Goal: Task Accomplishment & Management: Manage account settings

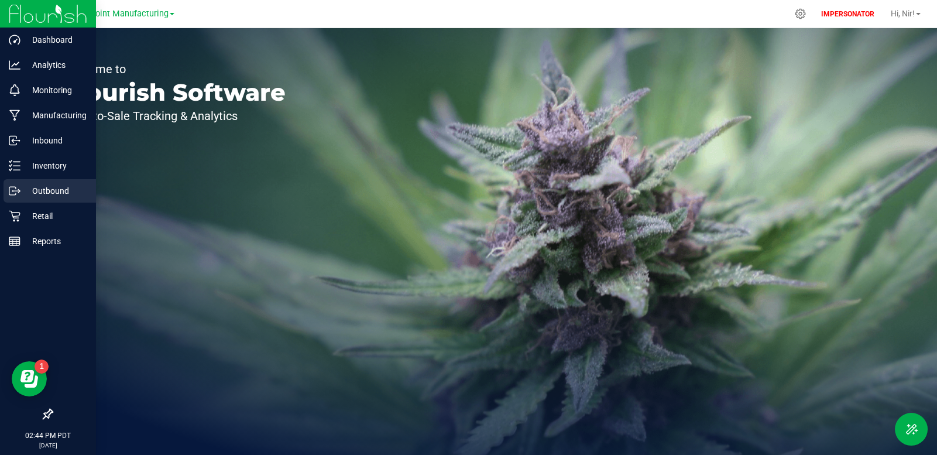
click at [49, 194] on p "Outbound" at bounding box center [55, 191] width 70 height 14
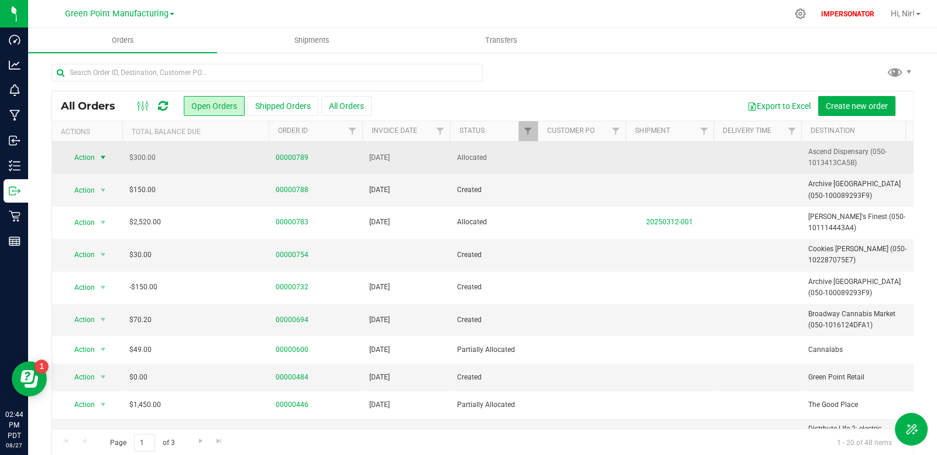
click at [102, 154] on span "select" at bounding box center [102, 157] width 9 height 9
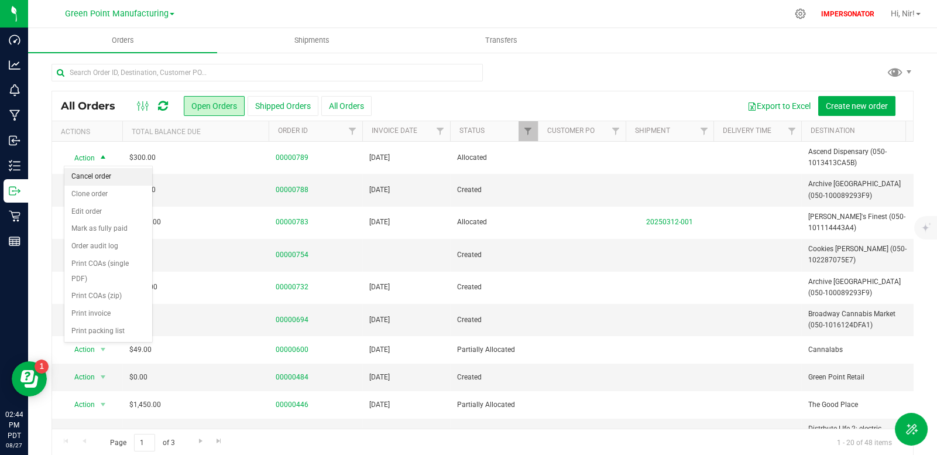
click at [109, 177] on li "Cancel order" at bounding box center [108, 177] width 88 height 18
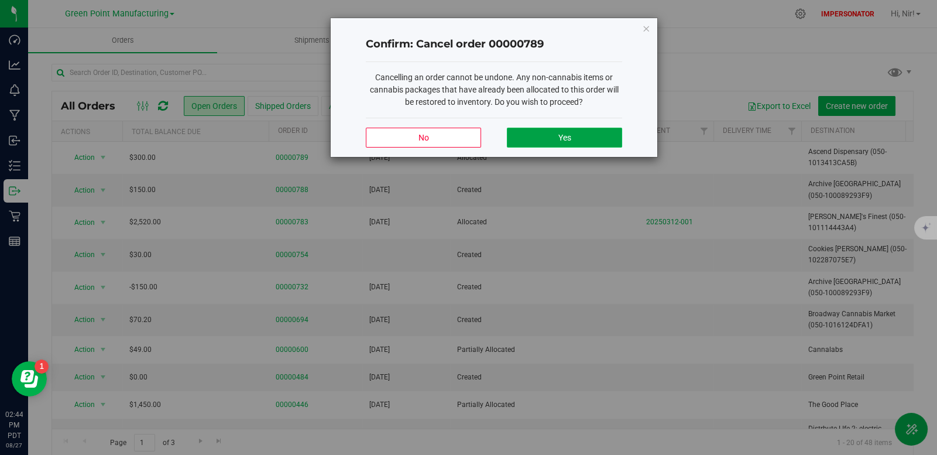
click at [550, 136] on button "Yes" at bounding box center [564, 138] width 115 height 20
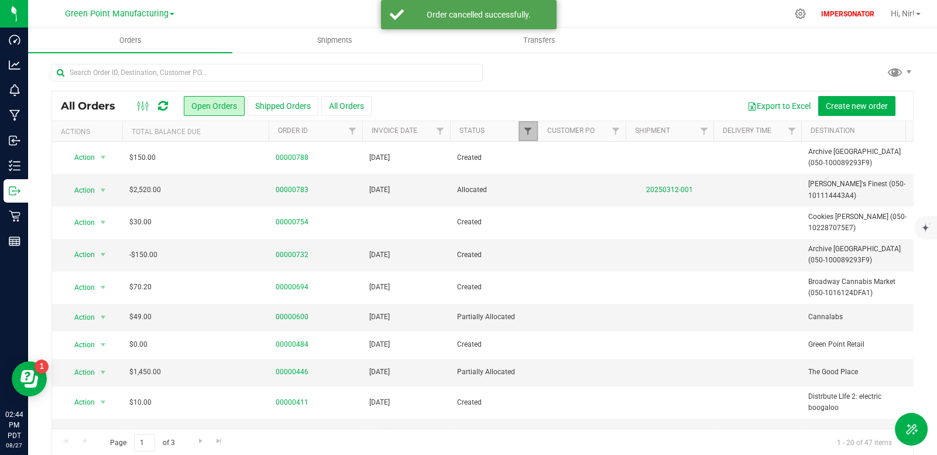
click at [530, 130] on span "Filter" at bounding box center [527, 130] width 9 height 9
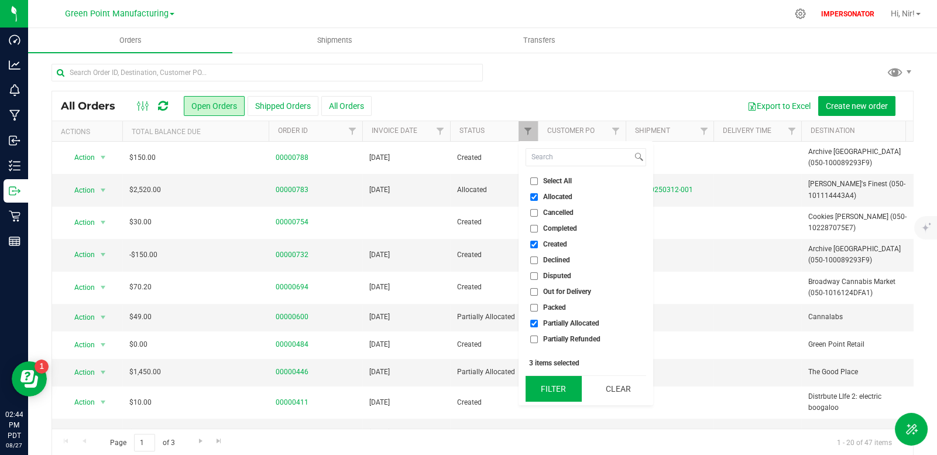
click at [553, 389] on button "Filter" at bounding box center [554, 389] width 56 height 26
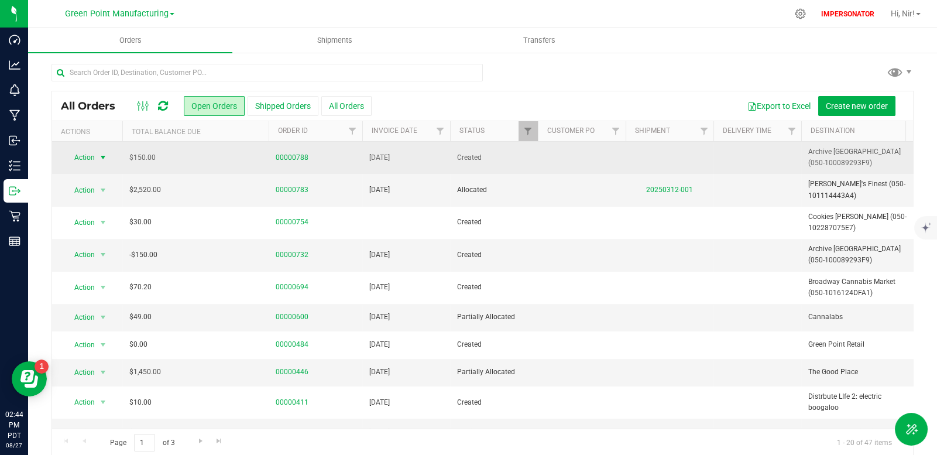
click at [104, 157] on span "select" at bounding box center [102, 157] width 9 height 9
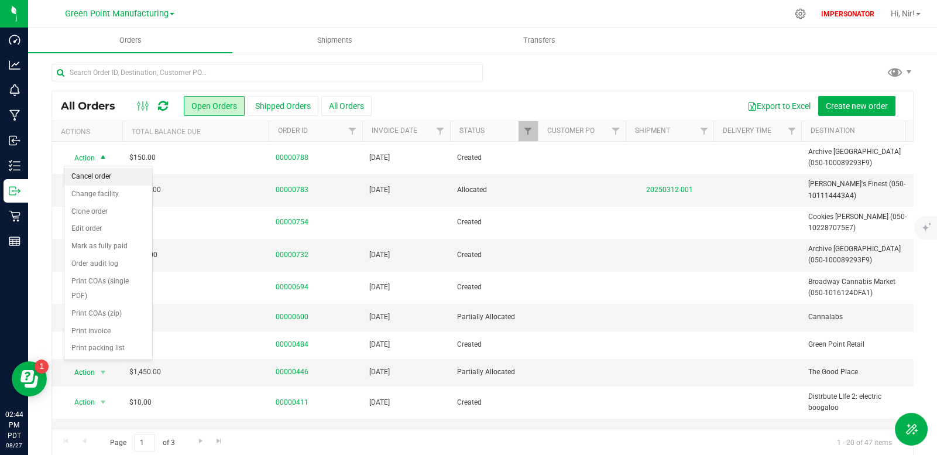
click at [104, 177] on li "Cancel order" at bounding box center [108, 177] width 88 height 18
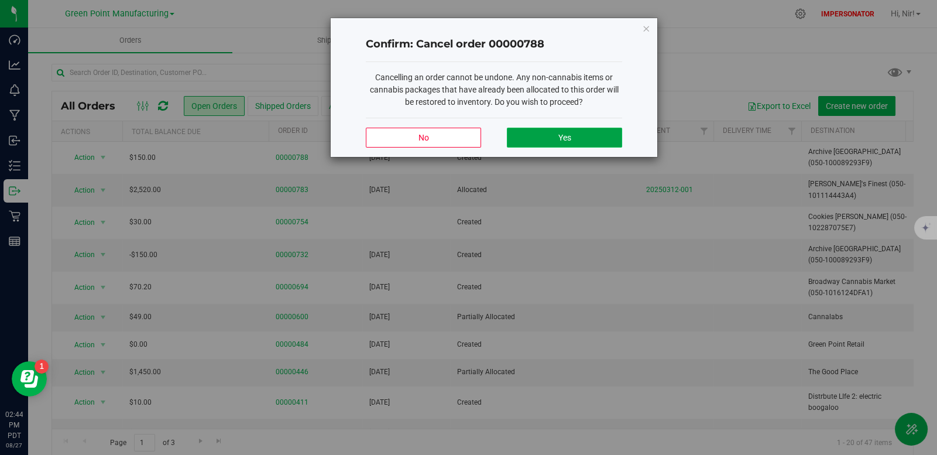
click at [568, 136] on span "Yes" at bounding box center [564, 137] width 13 height 9
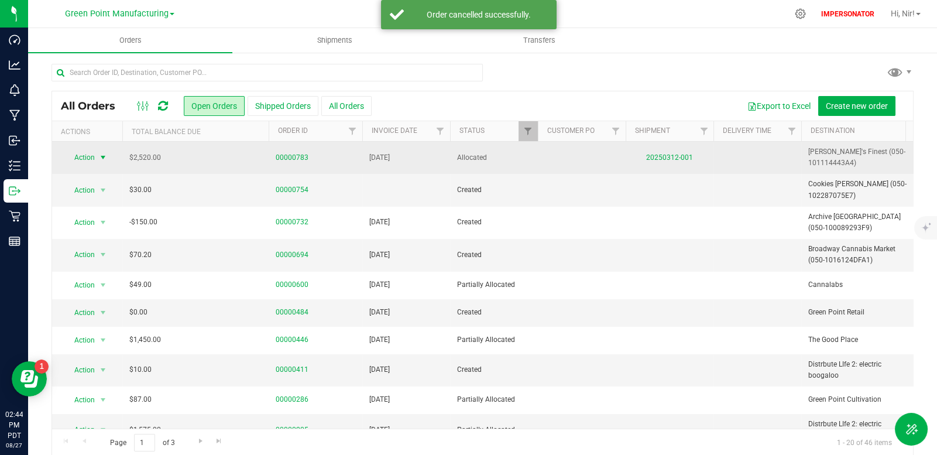
click at [103, 157] on span "select" at bounding box center [102, 157] width 9 height 9
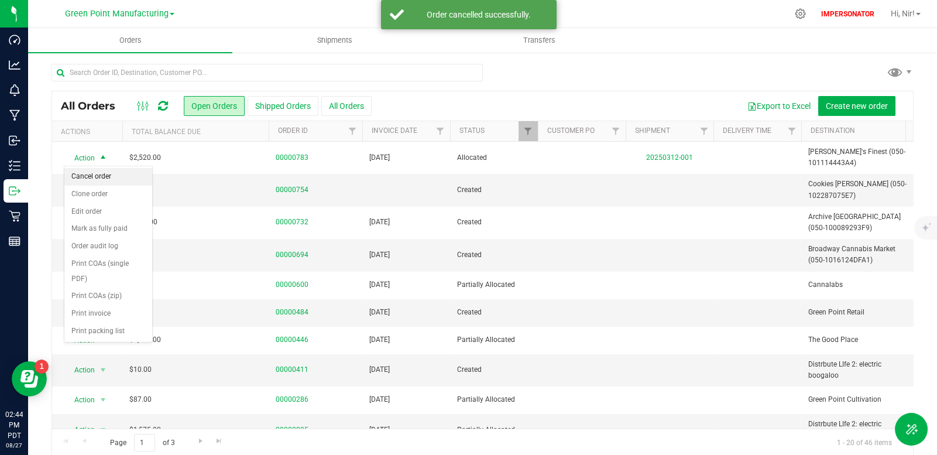
click at [109, 178] on li "Cancel order" at bounding box center [108, 177] width 88 height 18
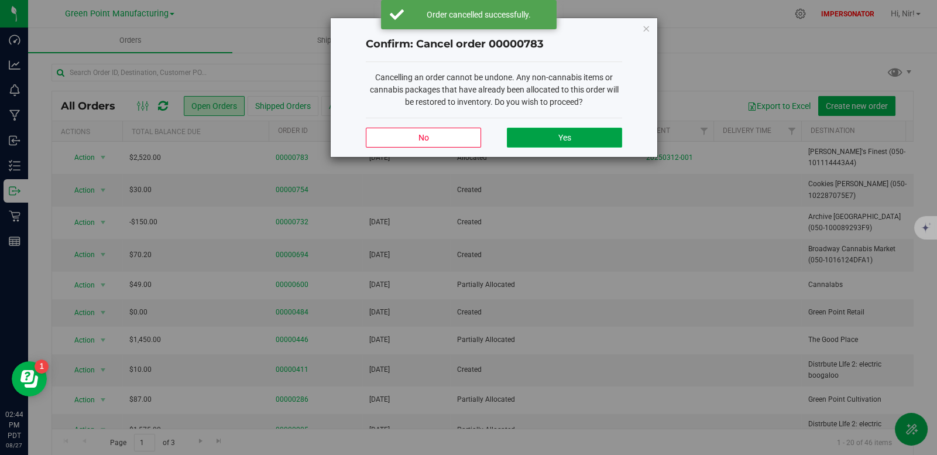
click at [581, 131] on button "Yes" at bounding box center [564, 138] width 115 height 20
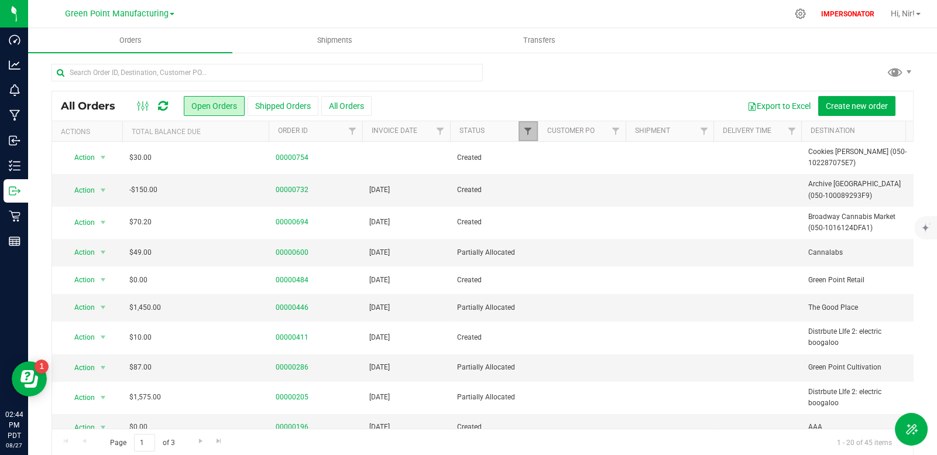
click at [529, 129] on span "Filter" at bounding box center [527, 130] width 9 height 9
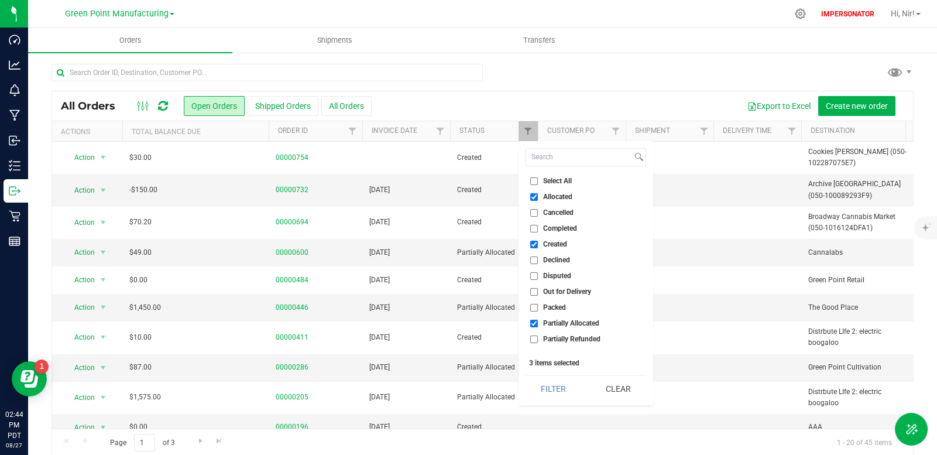
click at [536, 244] on input "Created" at bounding box center [534, 245] width 8 height 8
checkbox input "false"
click at [555, 390] on button "Filter" at bounding box center [554, 389] width 56 height 26
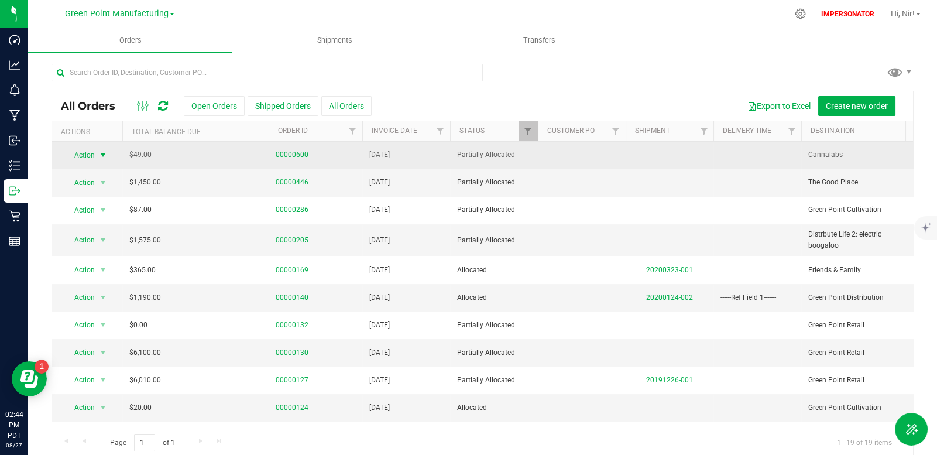
click at [100, 153] on span "select" at bounding box center [102, 154] width 9 height 9
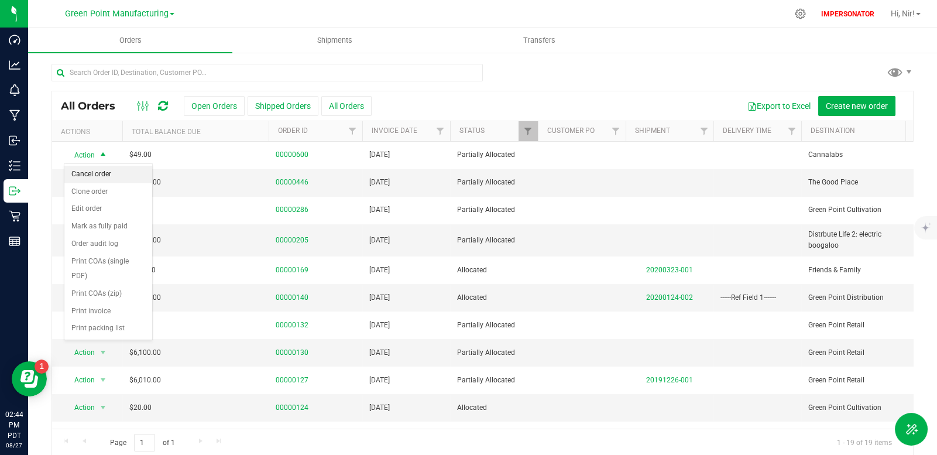
click at [97, 174] on li "Cancel order" at bounding box center [108, 175] width 88 height 18
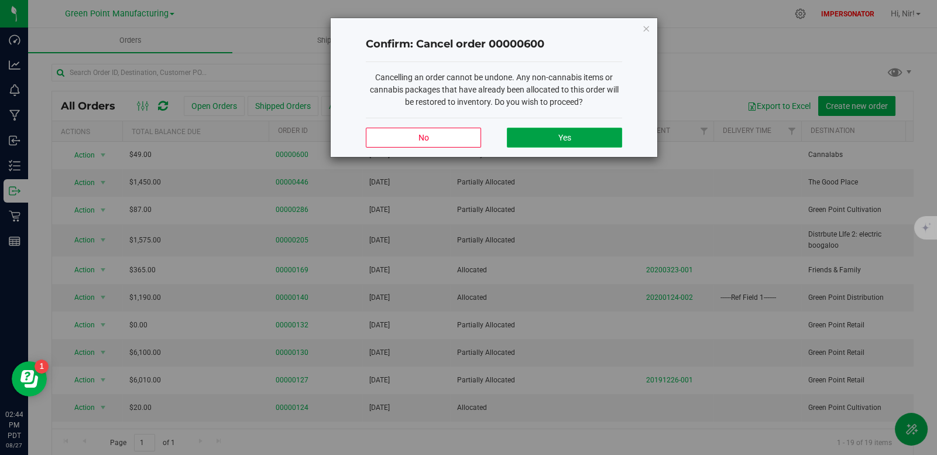
click at [567, 136] on span "Yes" at bounding box center [564, 137] width 13 height 9
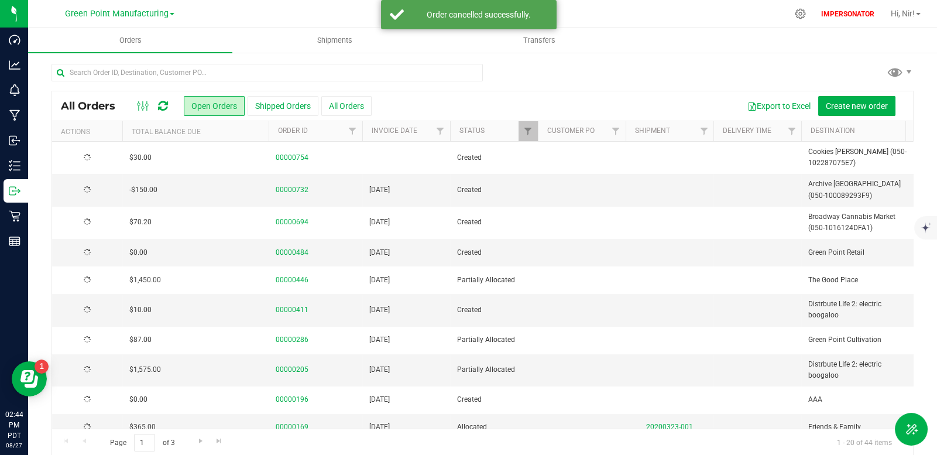
click at [104, 155] on div at bounding box center [87, 157] width 56 height 11
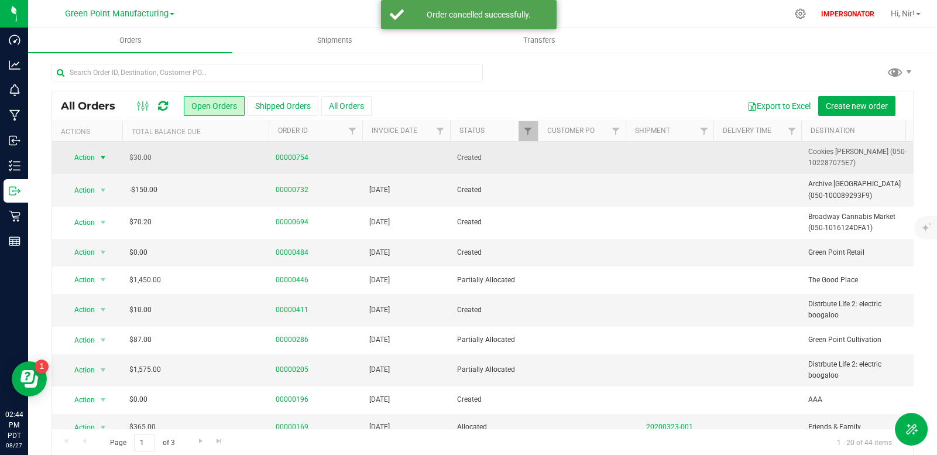
click at [102, 157] on span "select" at bounding box center [102, 157] width 9 height 9
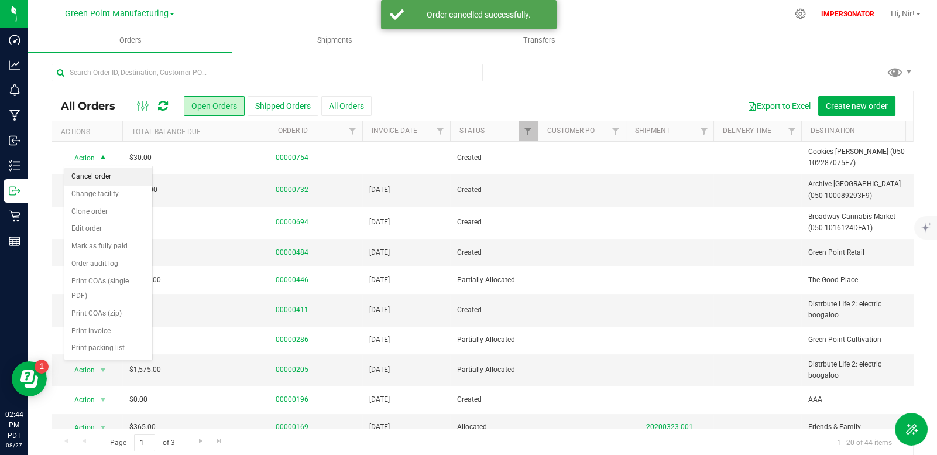
click at [111, 176] on li "Cancel order" at bounding box center [108, 177] width 88 height 18
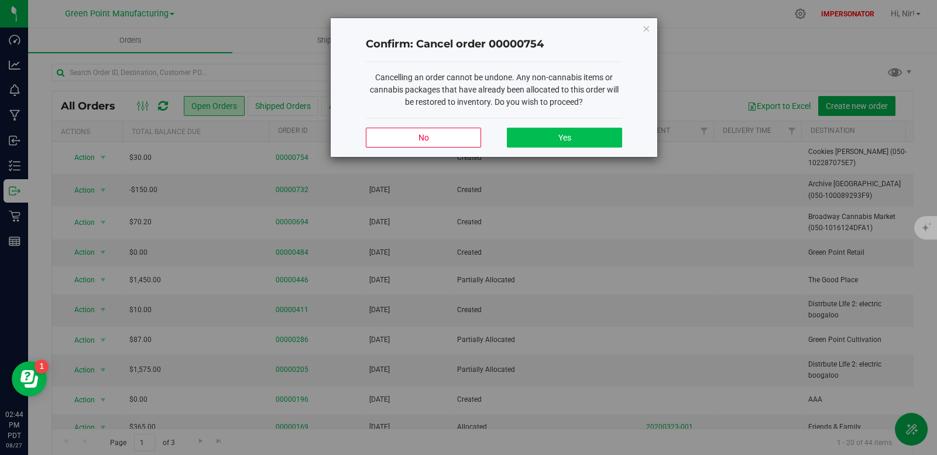
drag, startPoint x: 571, startPoint y: 125, endPoint x: 568, endPoint y: 131, distance: 6.5
click at [570, 127] on div "No Yes" at bounding box center [494, 137] width 256 height 39
click at [567, 134] on span "Yes" at bounding box center [564, 137] width 13 height 9
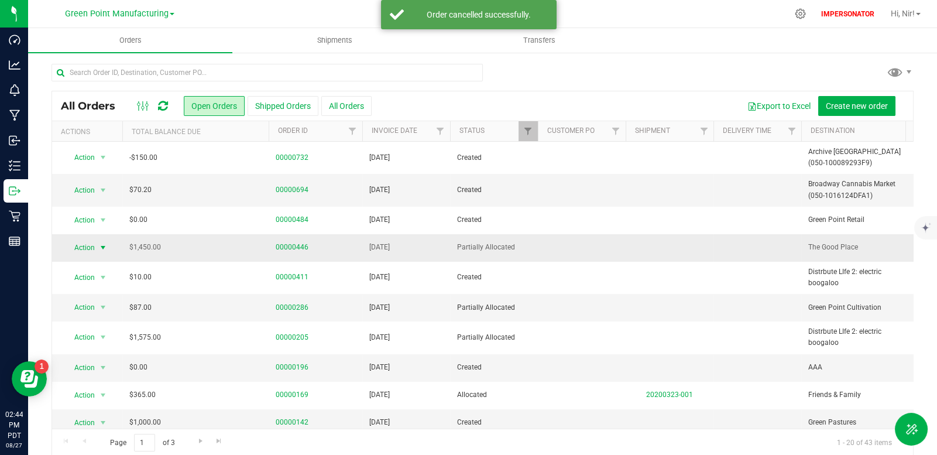
click at [98, 248] on span "select" at bounding box center [102, 247] width 9 height 9
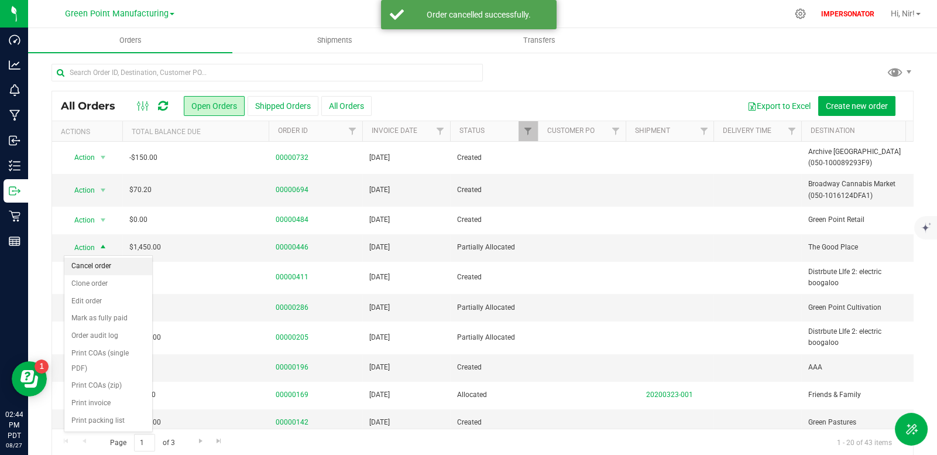
drag, startPoint x: 106, startPoint y: 266, endPoint x: 125, endPoint y: 263, distance: 19.5
click at [107, 266] on li "Cancel order" at bounding box center [108, 267] width 88 height 18
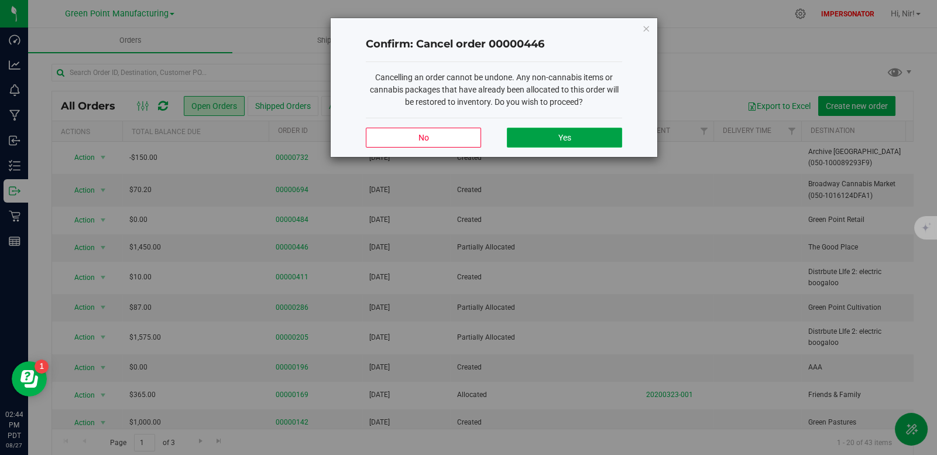
click at [558, 132] on button "Yes" at bounding box center [564, 138] width 115 height 20
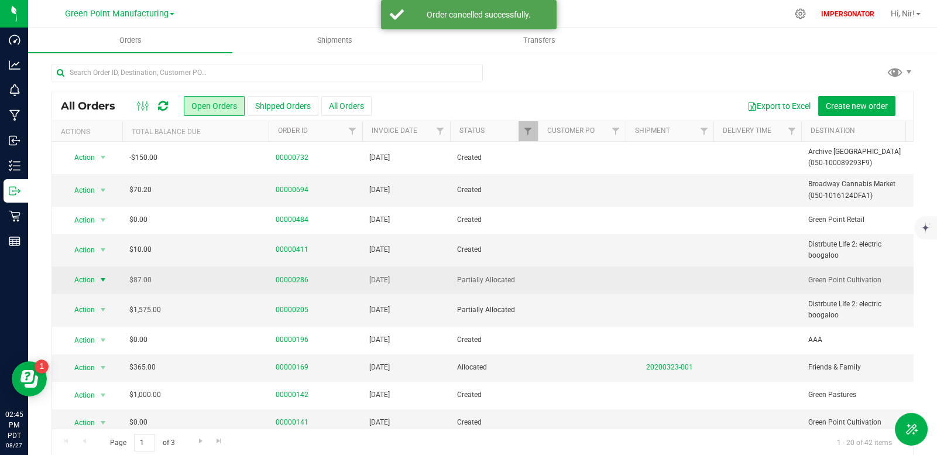
click at [100, 279] on span "select" at bounding box center [102, 279] width 9 height 9
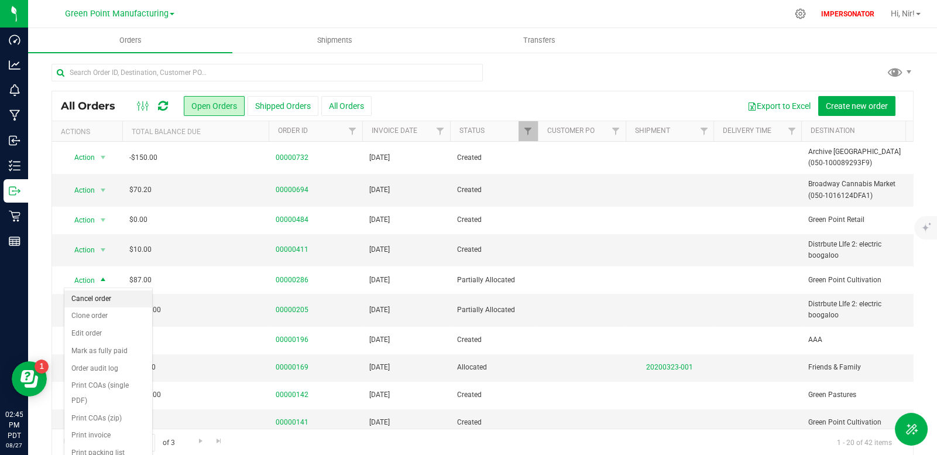
click at [118, 297] on li "Cancel order" at bounding box center [108, 299] width 88 height 18
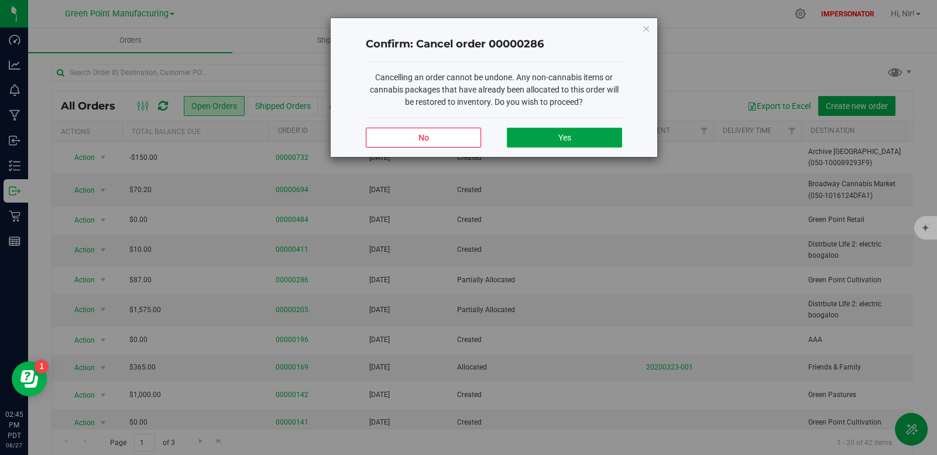
click at [573, 145] on button "Yes" at bounding box center [564, 138] width 115 height 20
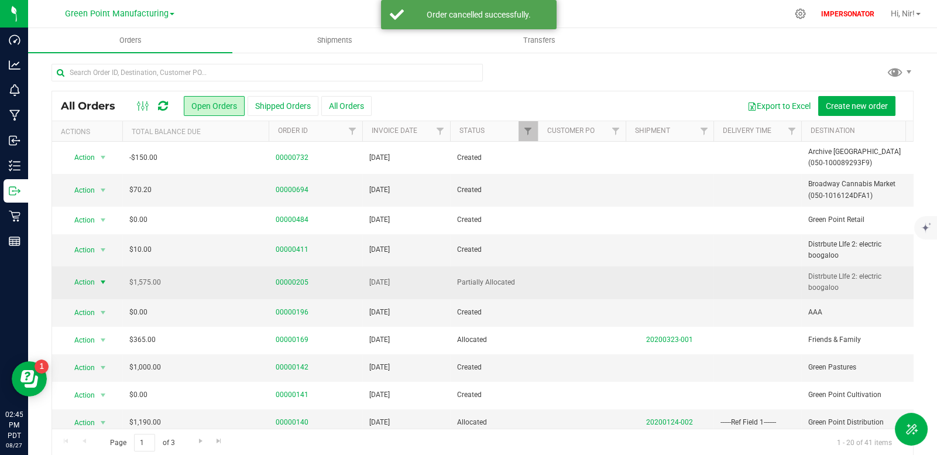
click at [102, 281] on span "select" at bounding box center [102, 281] width 9 height 9
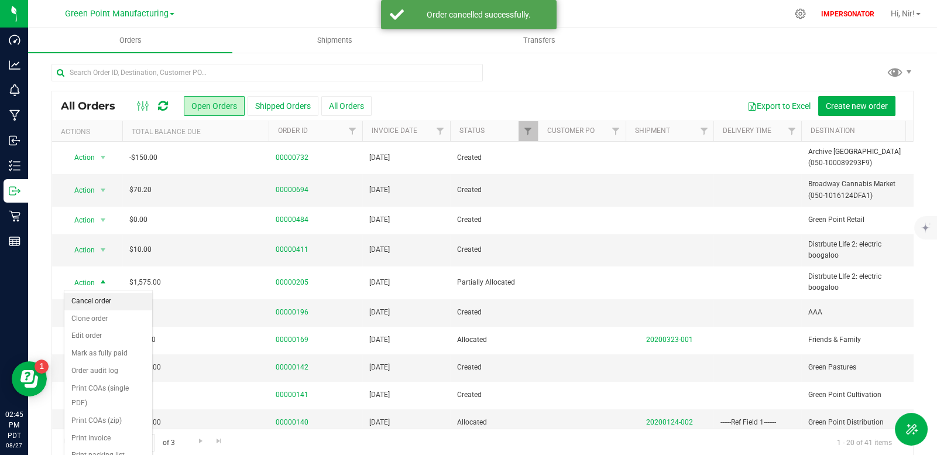
click at [108, 300] on li "Cancel order" at bounding box center [108, 302] width 88 height 18
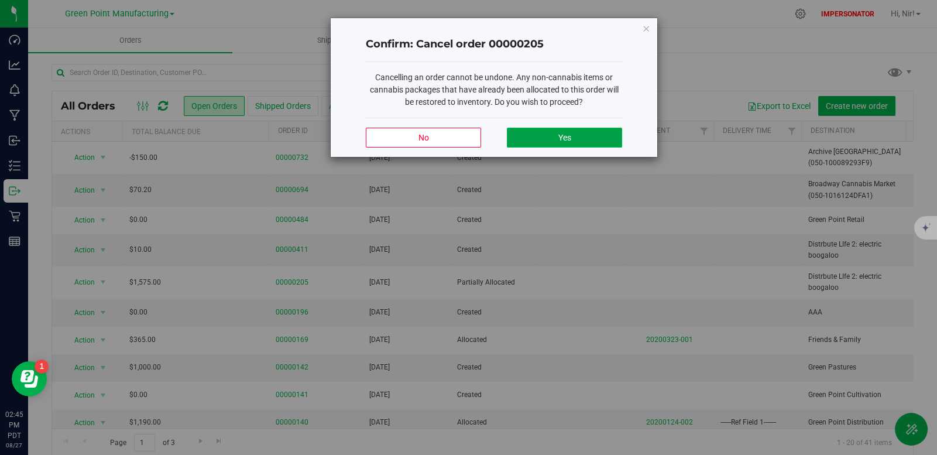
click at [558, 140] on span "Yes" at bounding box center [564, 137] width 13 height 9
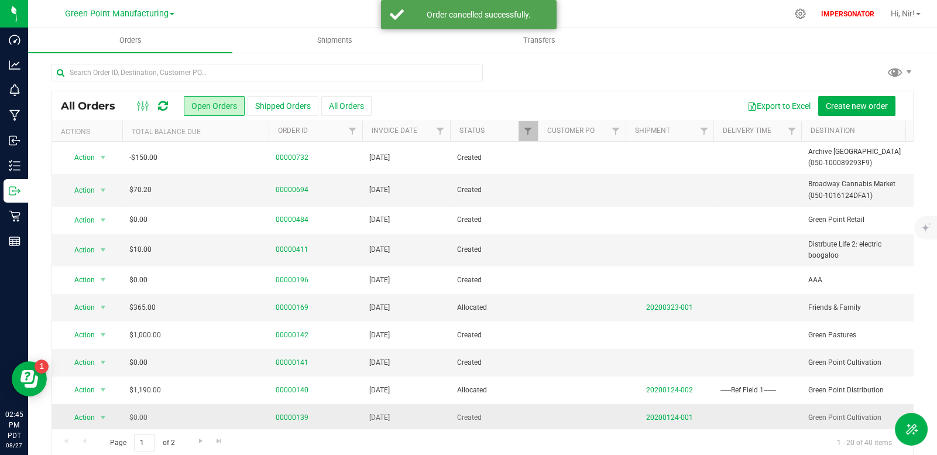
scroll to position [207, 0]
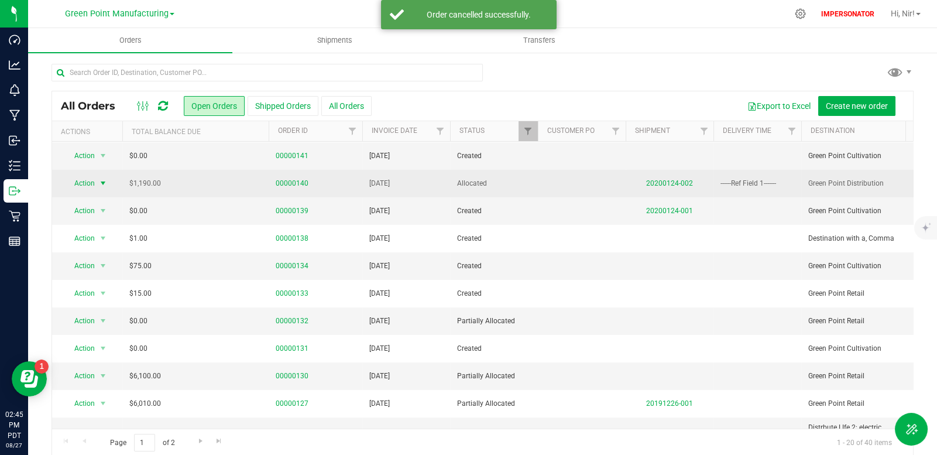
click at [100, 183] on span "select" at bounding box center [102, 183] width 9 height 9
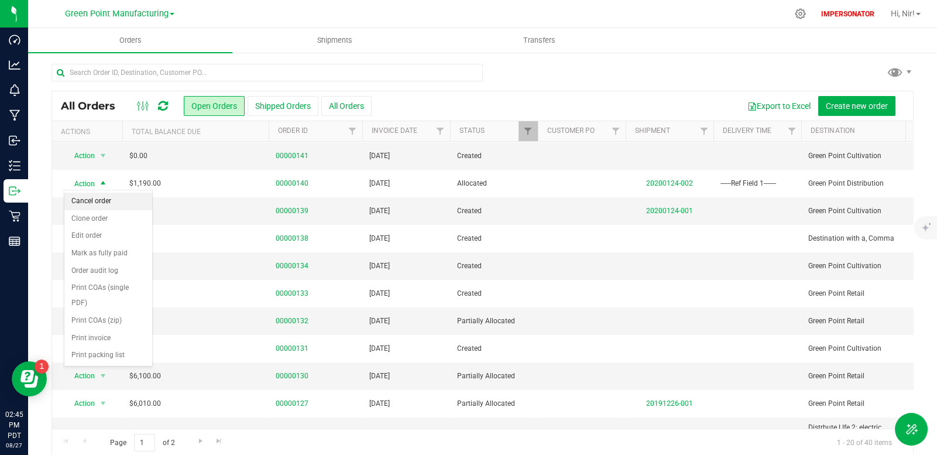
click at [107, 203] on li "Cancel order" at bounding box center [108, 202] width 88 height 18
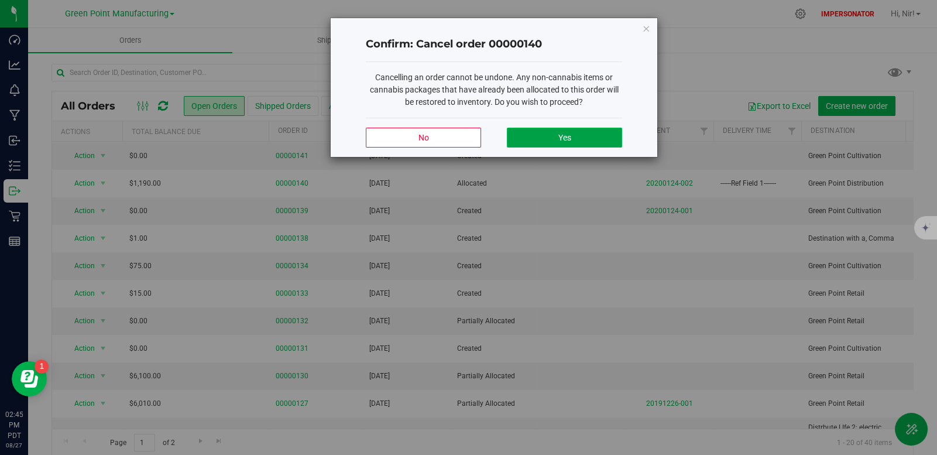
click at [573, 145] on button "Yes" at bounding box center [564, 138] width 115 height 20
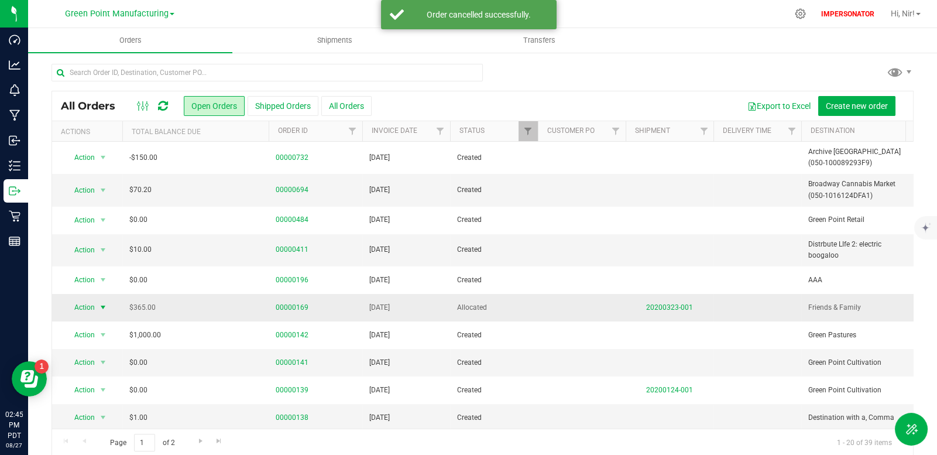
click at [104, 306] on span "select" at bounding box center [102, 307] width 9 height 9
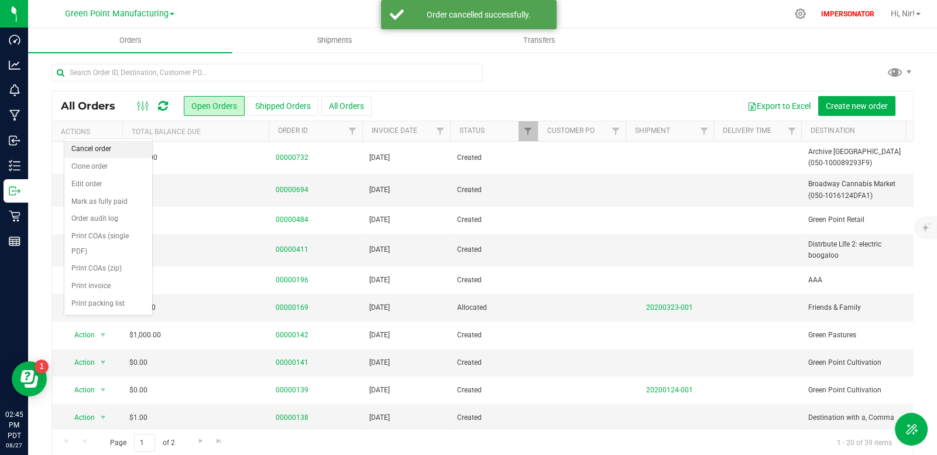
click at [114, 148] on li "Cancel order" at bounding box center [108, 149] width 88 height 18
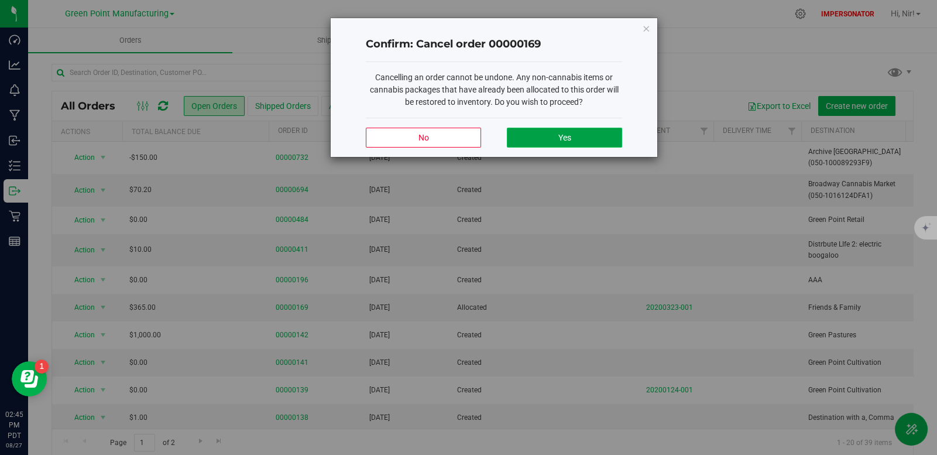
click at [568, 136] on span "Yes" at bounding box center [564, 137] width 13 height 9
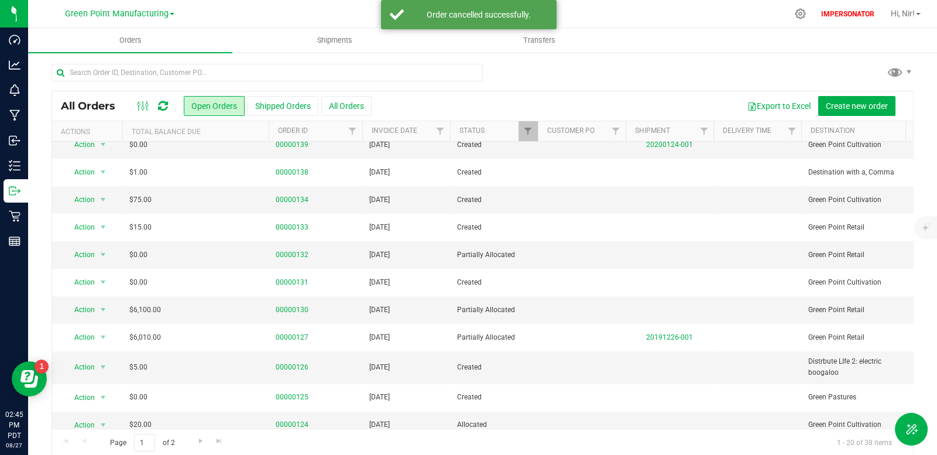
scroll to position [255, 0]
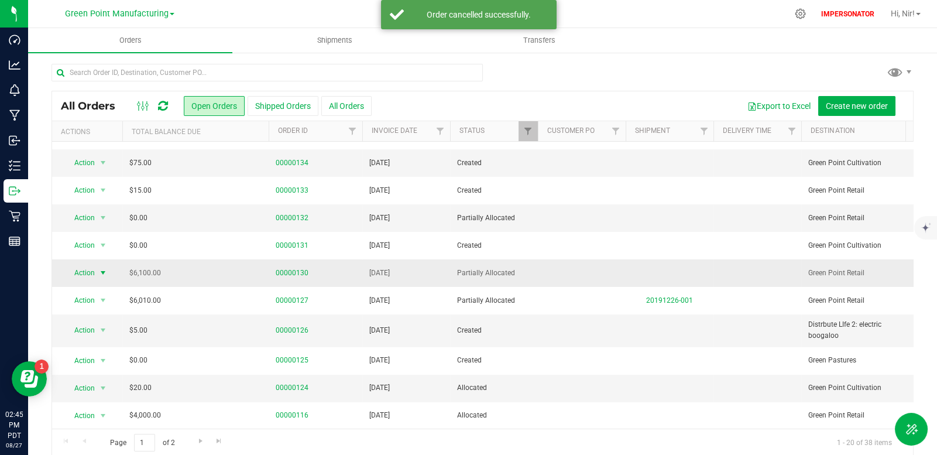
click at [102, 270] on span "select" at bounding box center [102, 272] width 9 height 9
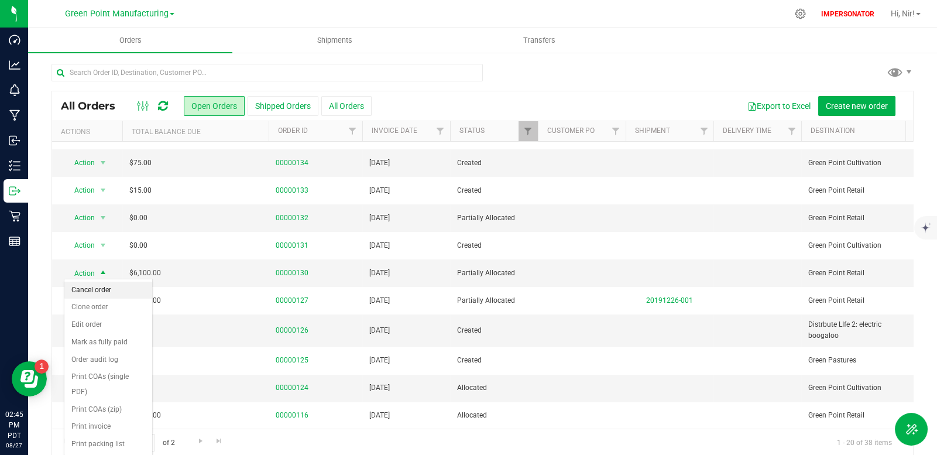
click at [115, 290] on li "Cancel order" at bounding box center [108, 291] width 88 height 18
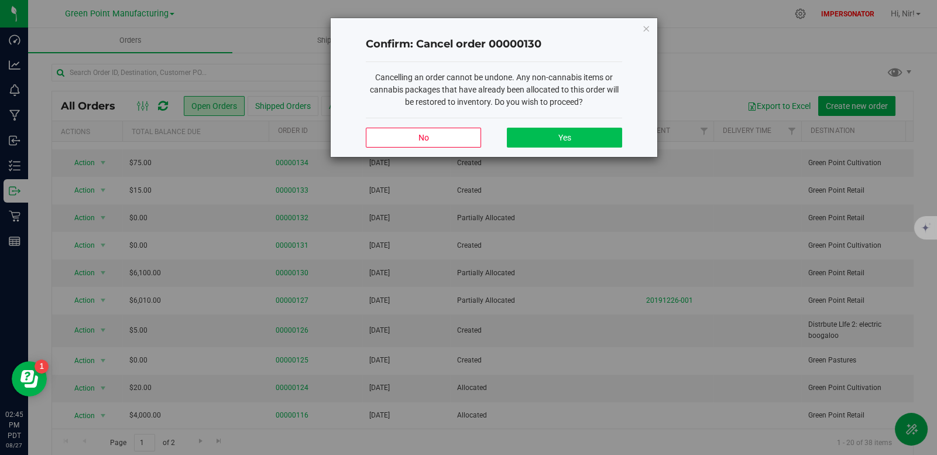
click at [569, 128] on div "No Yes" at bounding box center [494, 137] width 256 height 39
click at [570, 132] on button "Yes" at bounding box center [564, 138] width 115 height 20
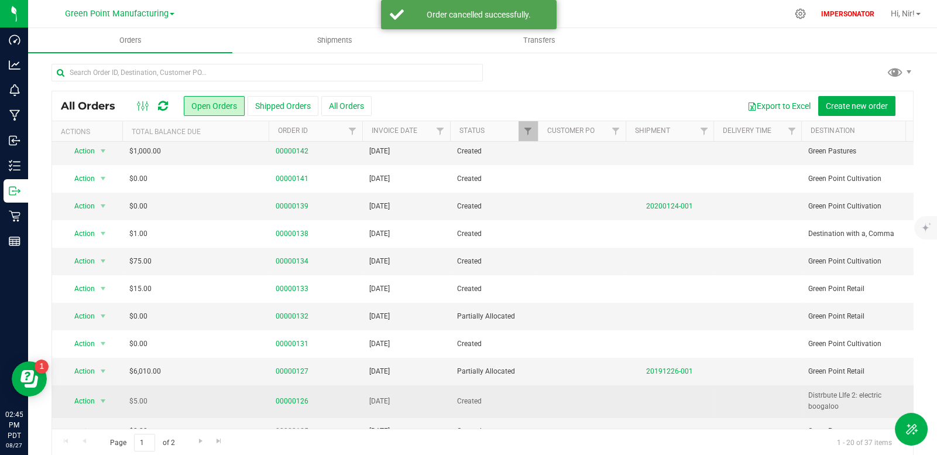
scroll to position [293, 0]
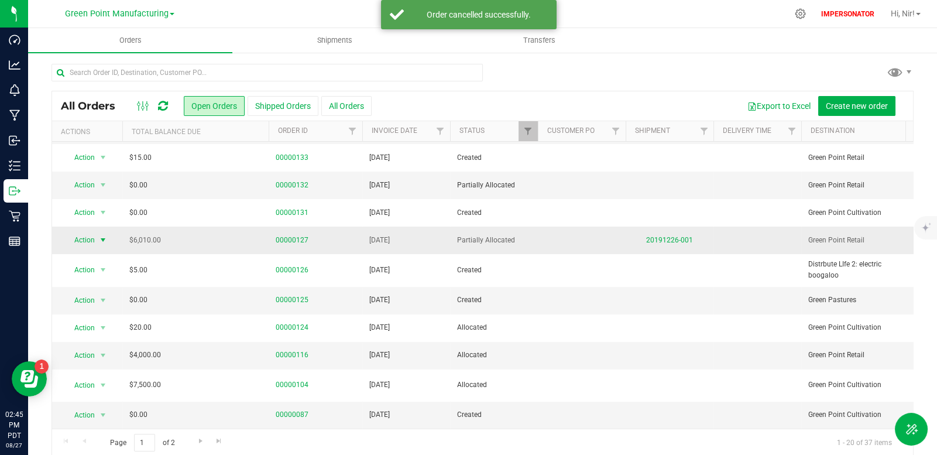
click at [104, 235] on span "select" at bounding box center [102, 239] width 9 height 9
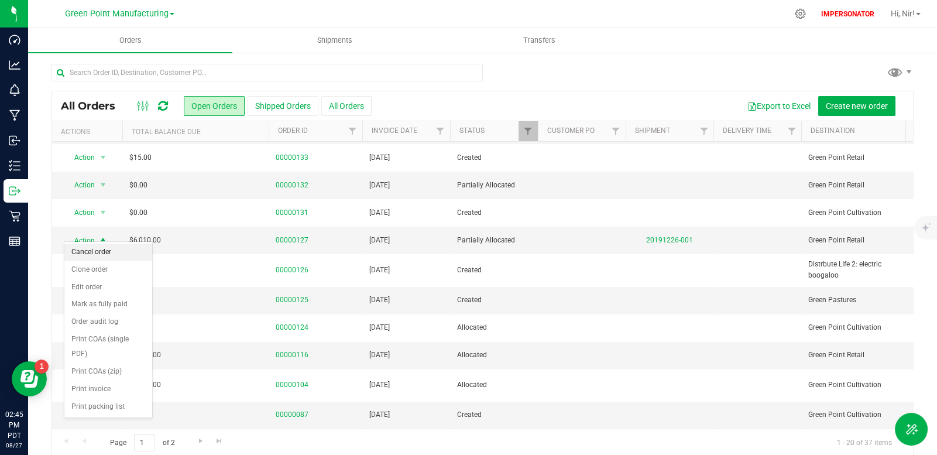
click at [116, 256] on li "Cancel order" at bounding box center [108, 253] width 88 height 18
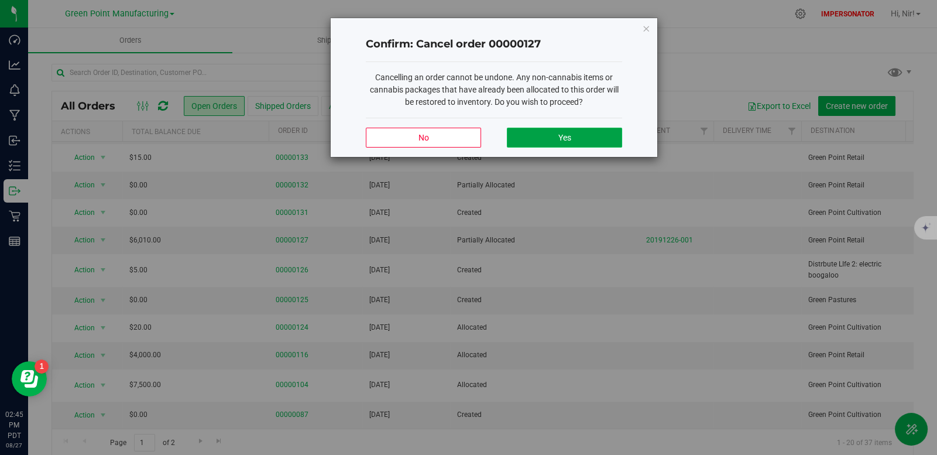
click at [575, 138] on button "Yes" at bounding box center [564, 138] width 115 height 20
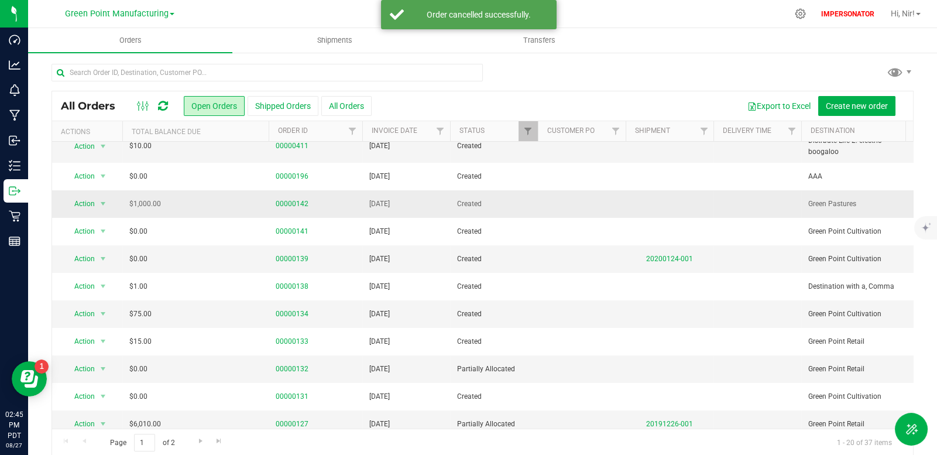
scroll to position [293, 0]
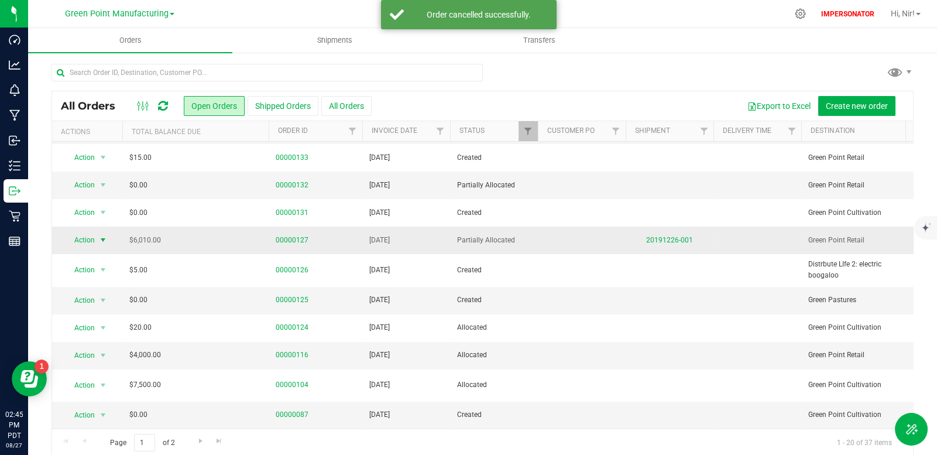
click at [99, 235] on span "select" at bounding box center [102, 239] width 9 height 9
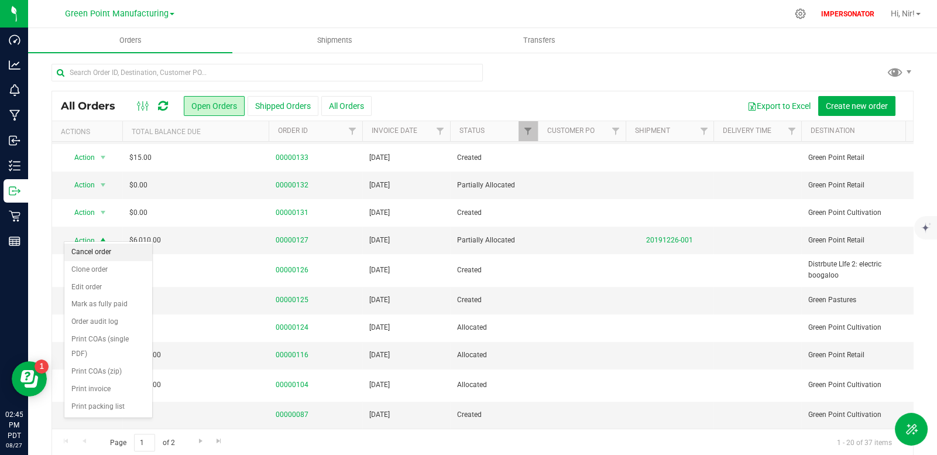
click at [107, 249] on li "Cancel order" at bounding box center [108, 253] width 88 height 18
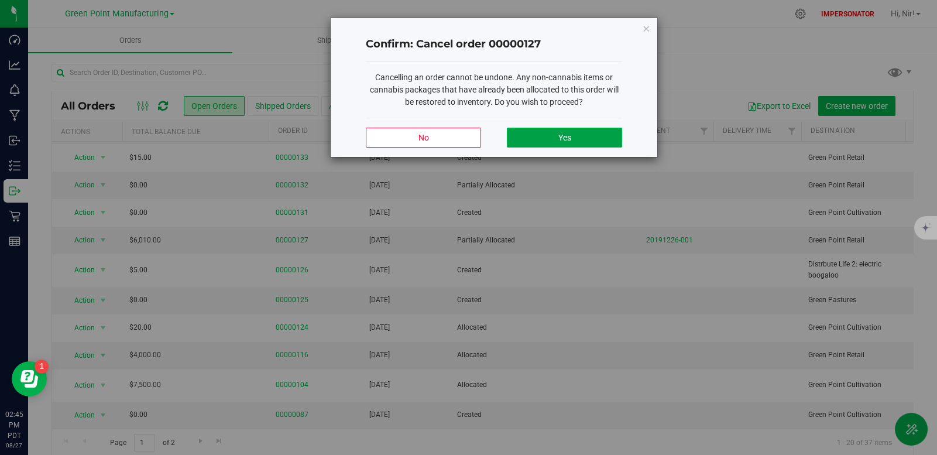
click at [571, 145] on button "Yes" at bounding box center [564, 138] width 115 height 20
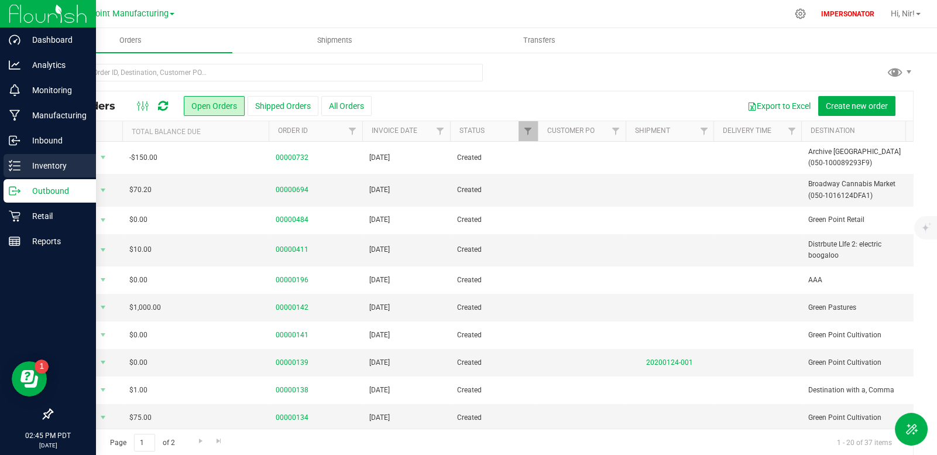
click at [19, 166] on icon at bounding box center [15, 166] width 12 height 12
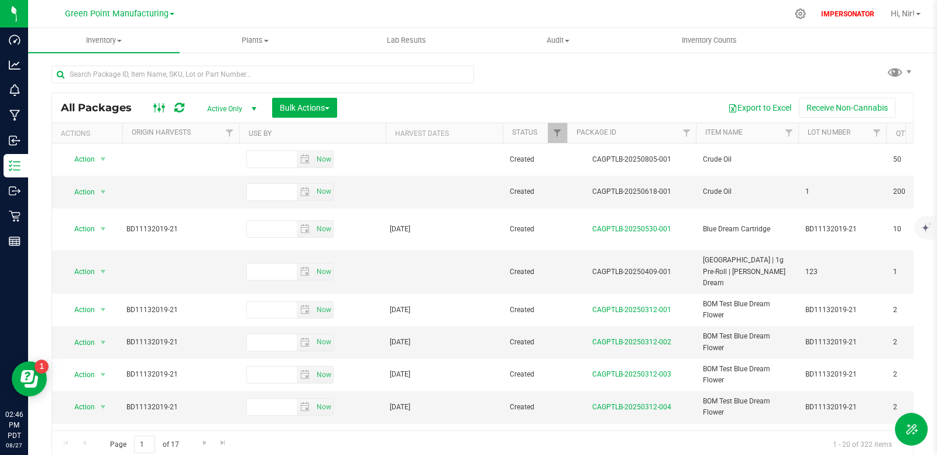
click at [163, 104] on icon at bounding box center [159, 108] width 13 height 14
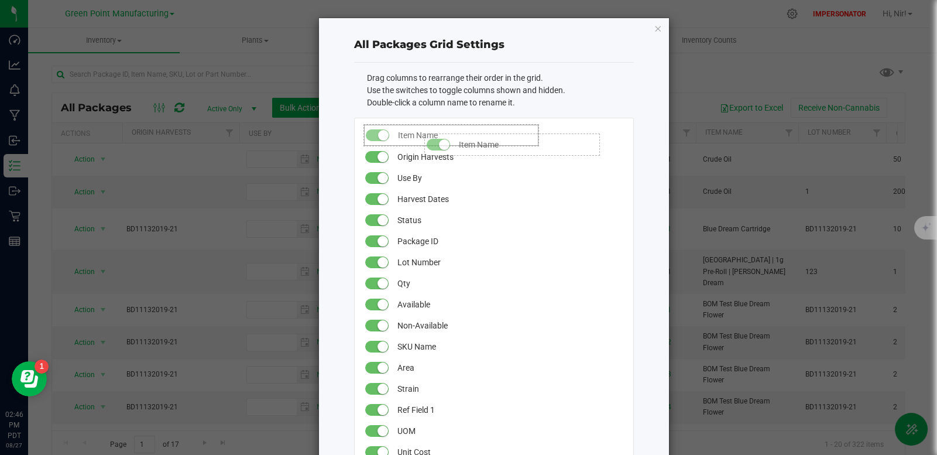
drag, startPoint x: 420, startPoint y: 239, endPoint x: 414, endPoint y: 127, distance: 111.9
drag, startPoint x: 406, startPoint y: 213, endPoint x: 393, endPoint y: 148, distance: 66.8
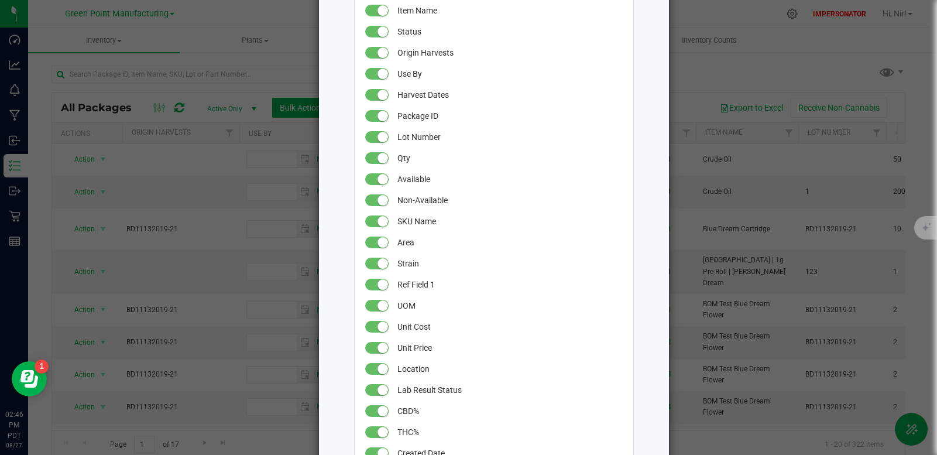
scroll to position [122, 0]
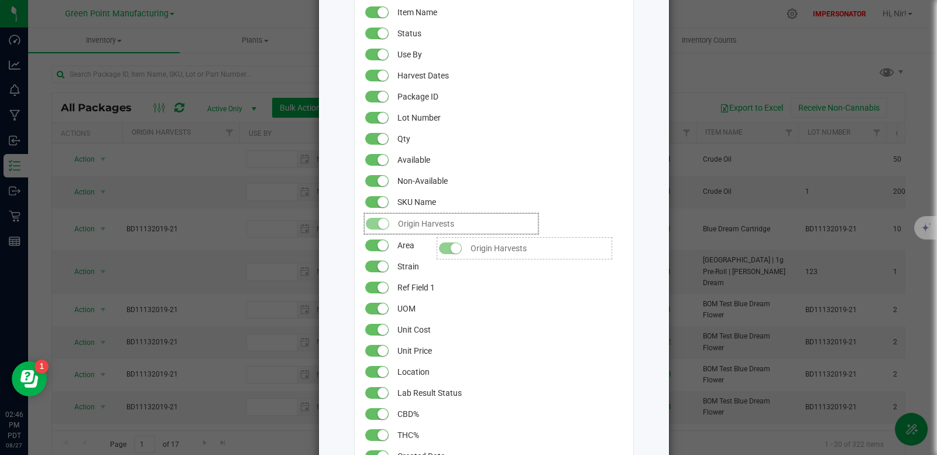
drag, startPoint x: 424, startPoint y: 50, endPoint x: 426, endPoint y: 231, distance: 180.9
click at [426, 231] on span "Origin Harvests" at bounding box center [467, 223] width 138 height 21
drag, startPoint x: 401, startPoint y: 49, endPoint x: 403, endPoint y: 251, distance: 202.6
drag, startPoint x: 416, startPoint y: 50, endPoint x: 414, endPoint y: 248, distance: 197.9
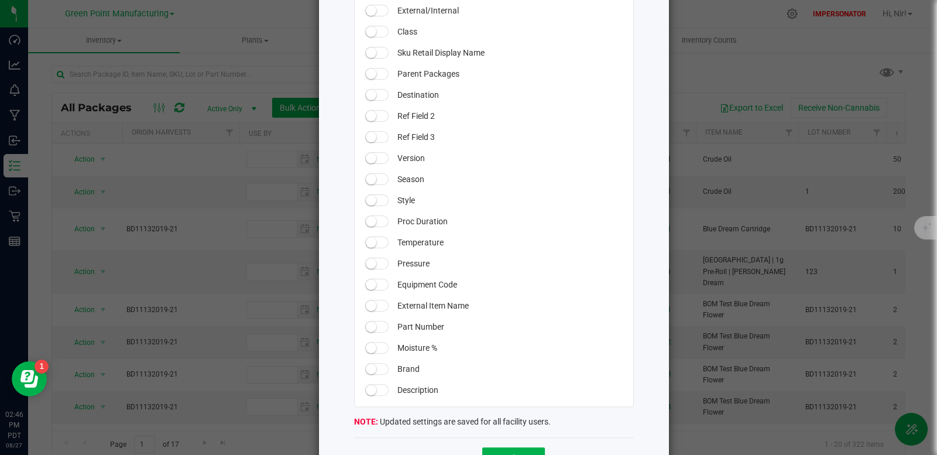
scroll to position [1029, 0]
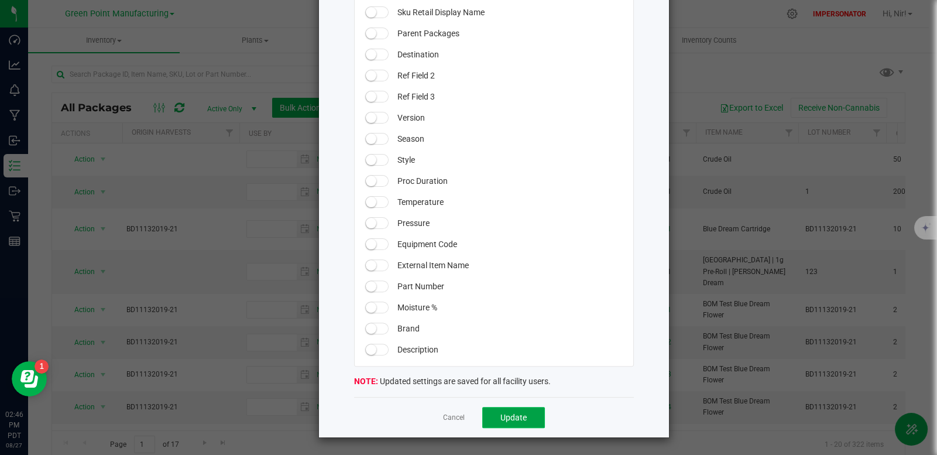
click at [515, 409] on button "Update" at bounding box center [513, 417] width 63 height 21
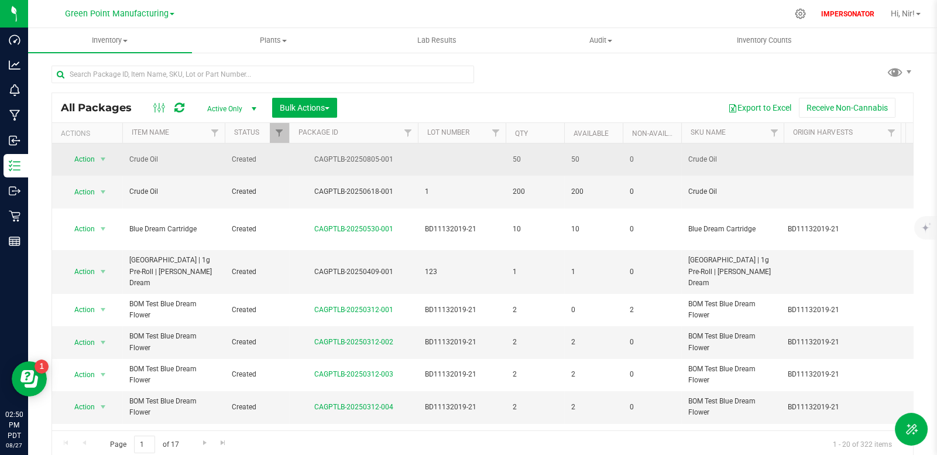
drag, startPoint x: 196, startPoint y: 156, endPoint x: 124, endPoint y: 157, distance: 72.0
click at [124, 157] on td "Crude Oil" at bounding box center [173, 159] width 102 height 32
copy span "Crude Oil"
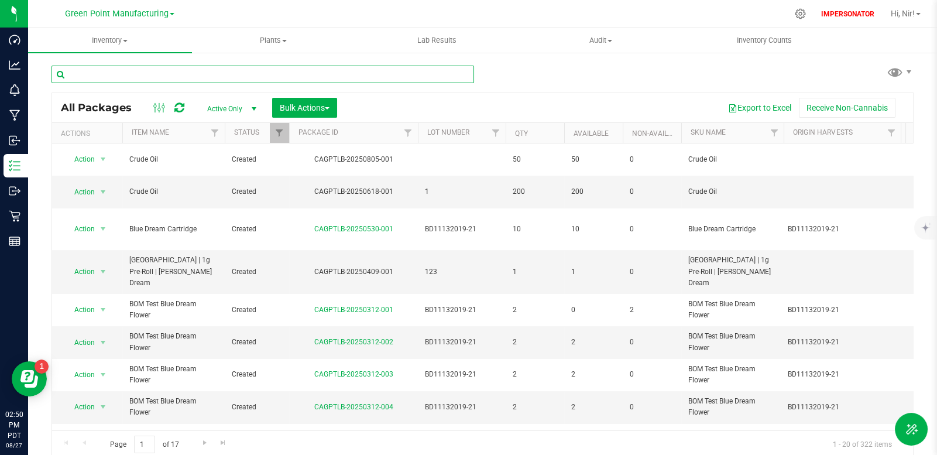
click at [161, 74] on input "text" at bounding box center [263, 75] width 423 height 18
paste input "Crude Oil"
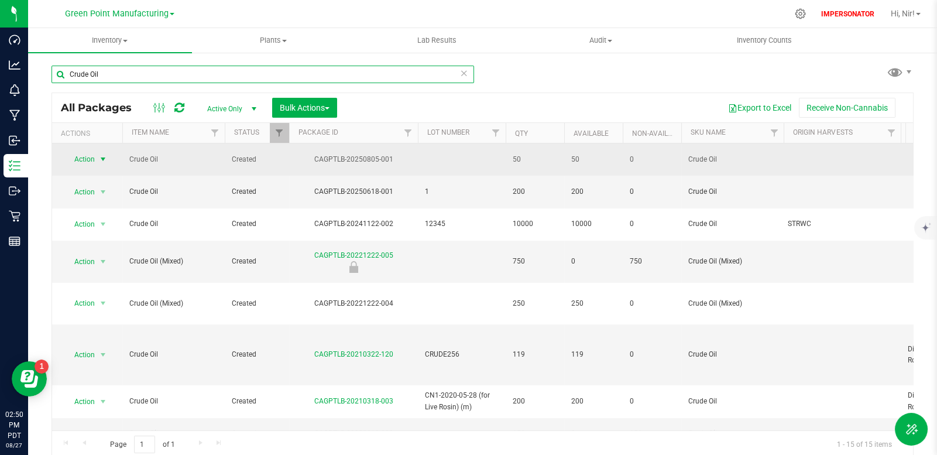
type input "Crude Oil"
click at [102, 155] on span "select" at bounding box center [102, 159] width 9 height 9
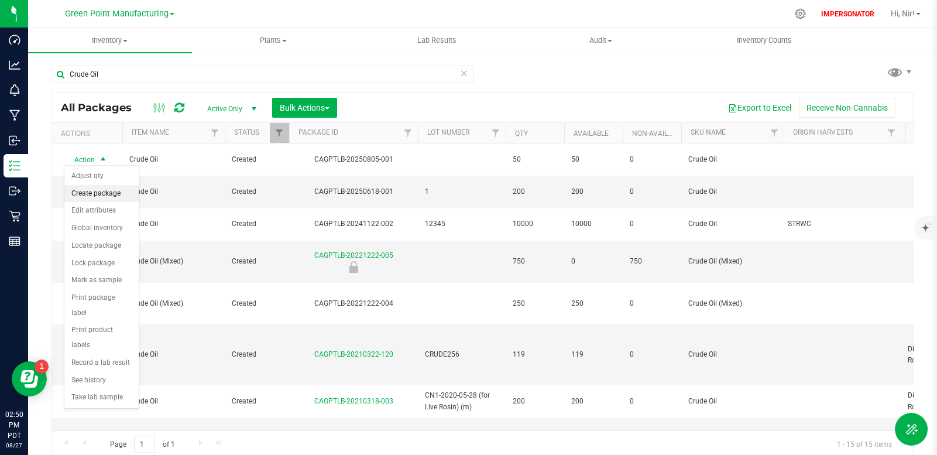
click at [108, 197] on li "Create package" at bounding box center [101, 194] width 74 height 18
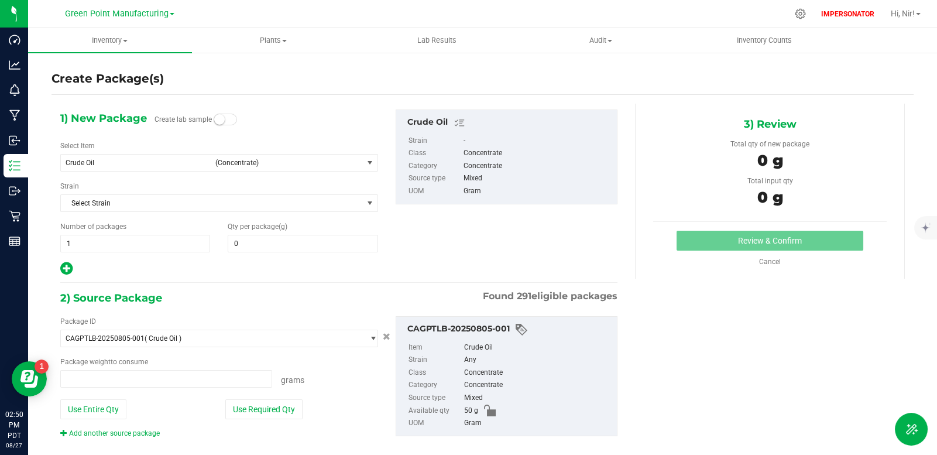
type input "0.0000"
type input "0.0000 g"
click at [142, 243] on span "1 1" at bounding box center [135, 244] width 150 height 18
drag, startPoint x: 141, startPoint y: 243, endPoint x: 71, endPoint y: 234, distance: 70.3
click at [71, 235] on div "1 1" at bounding box center [135, 244] width 150 height 18
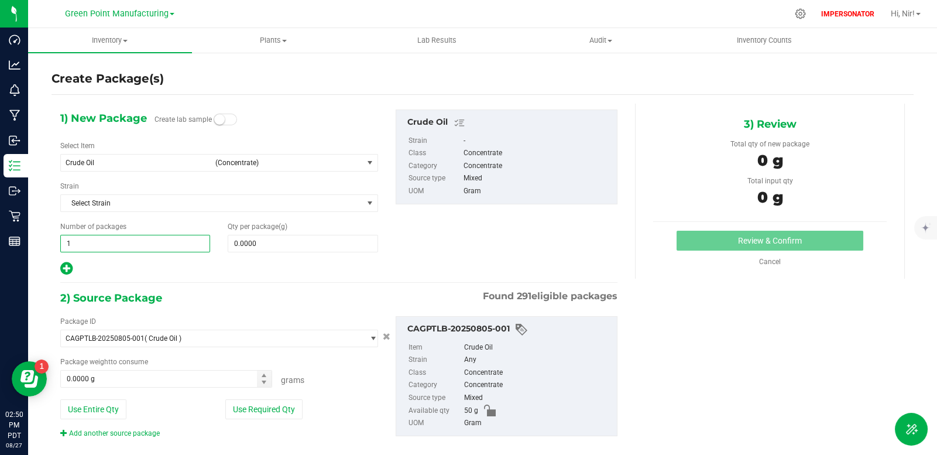
type input "3"
drag, startPoint x: 232, startPoint y: 241, endPoint x: 211, endPoint y: 238, distance: 20.6
click at [211, 238] on div "Number of packages 3 3 Qty per package (g)" at bounding box center [219, 236] width 335 height 31
type input "1"
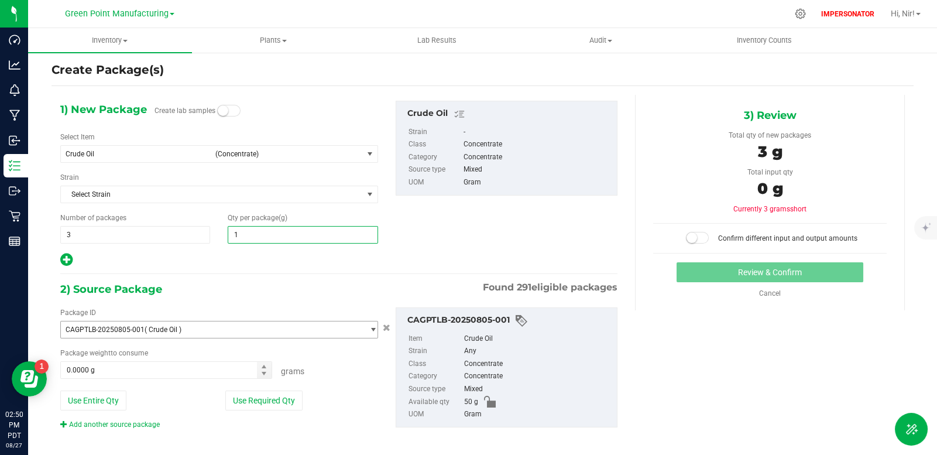
scroll to position [16, 0]
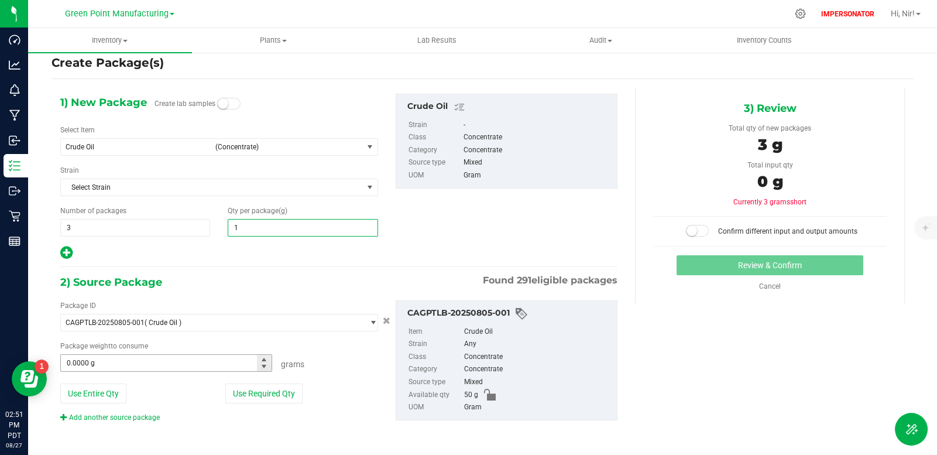
type input "1.0000"
click at [230, 361] on span at bounding box center [166, 363] width 212 height 18
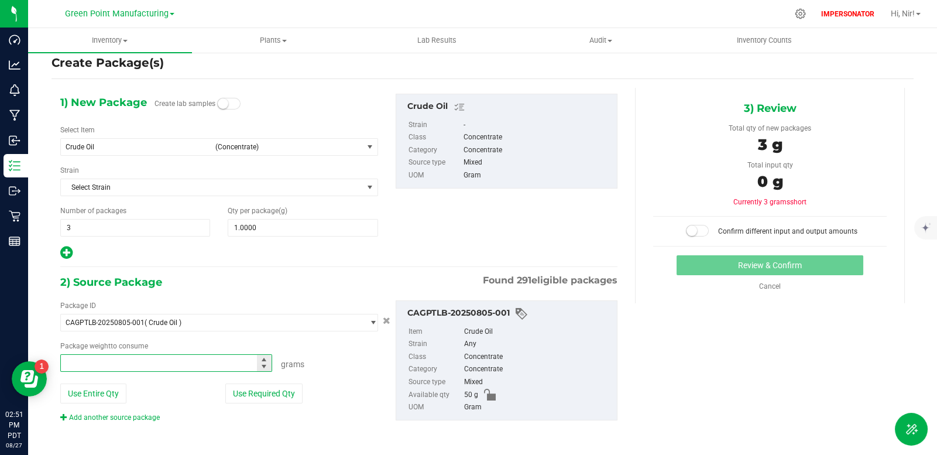
type input "1"
click at [261, 392] on button "Use Required Qty" at bounding box center [263, 393] width 77 height 20
type input "3.0000 g"
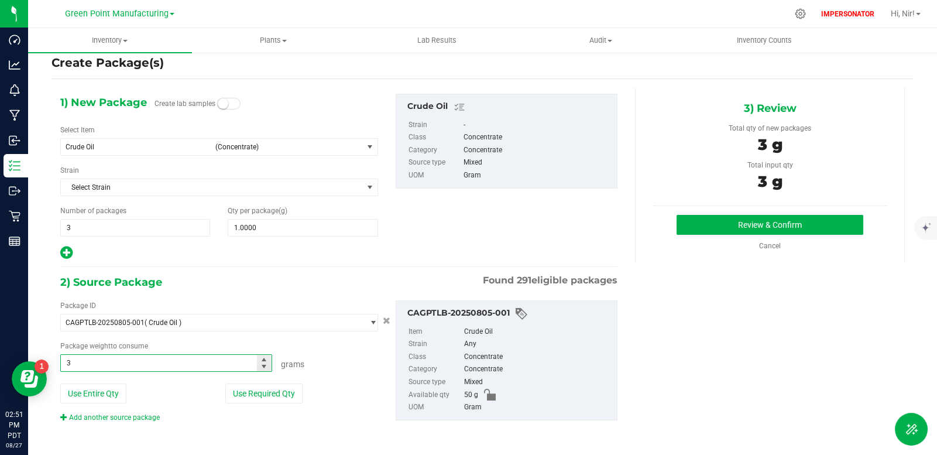
click at [172, 366] on span "3.0000 g 3" at bounding box center [166, 363] width 212 height 18
drag, startPoint x: 167, startPoint y: 364, endPoint x: 32, endPoint y: 335, distance: 138.4
click at [32, 335] on div "Create Package(s) 1) New Package Create lab samples Select Item Crude Oil (Conc…" at bounding box center [482, 219] width 909 height 366
type input "1"
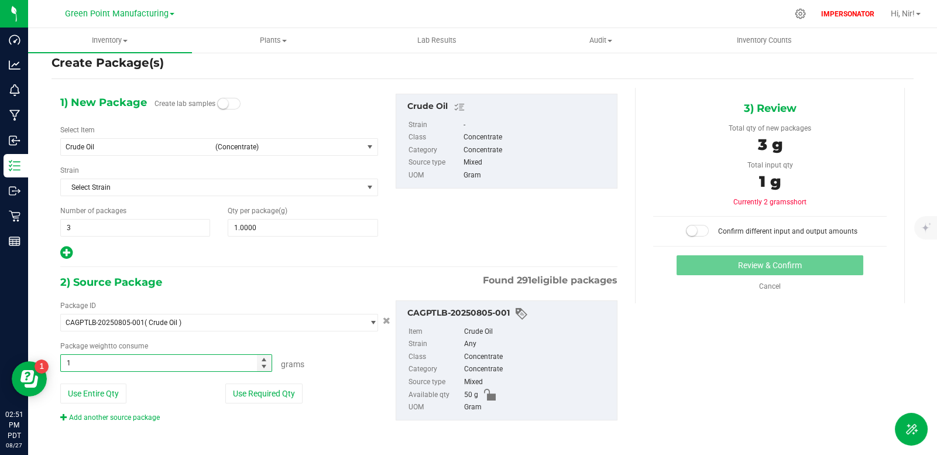
type input "1.0000 g"
click at [193, 407] on div "Package ID CAGPTLB-20250805-001 ( Crude Oil ) BY_DESIGN_MAYBE? CAGPTLA-20191003…" at bounding box center [219, 361] width 335 height 122
click at [135, 416] on link "Add another source package" at bounding box center [110, 417] width 100 height 8
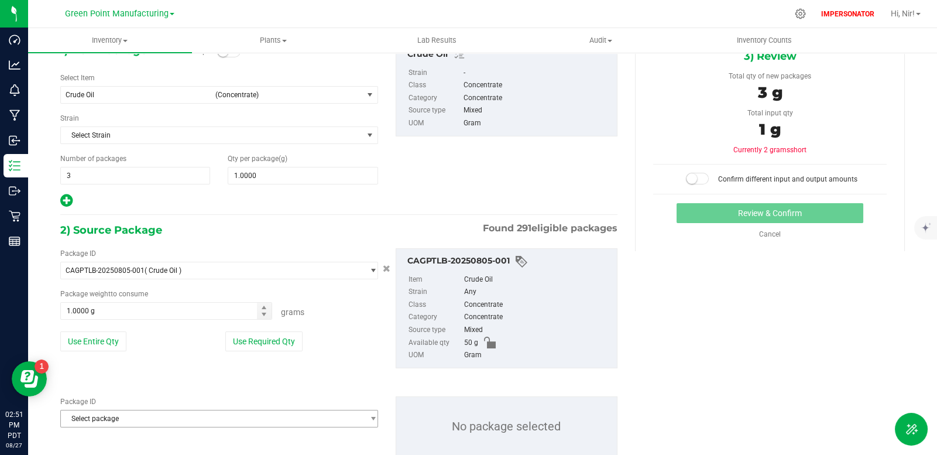
scroll to position [101, 0]
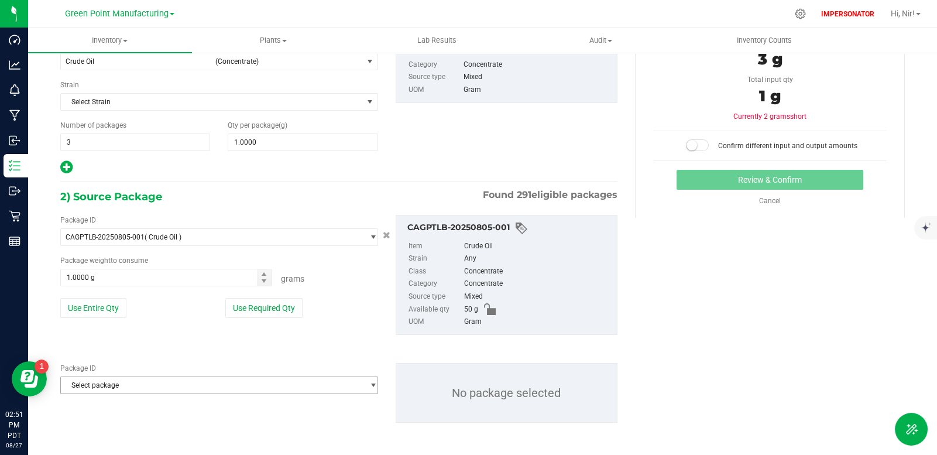
click at [215, 388] on span "Select package" at bounding box center [212, 385] width 302 height 16
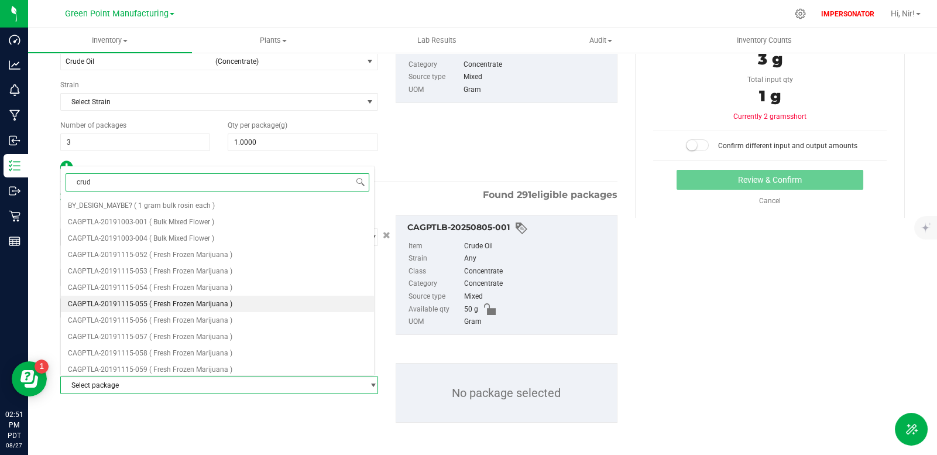
type input "crude"
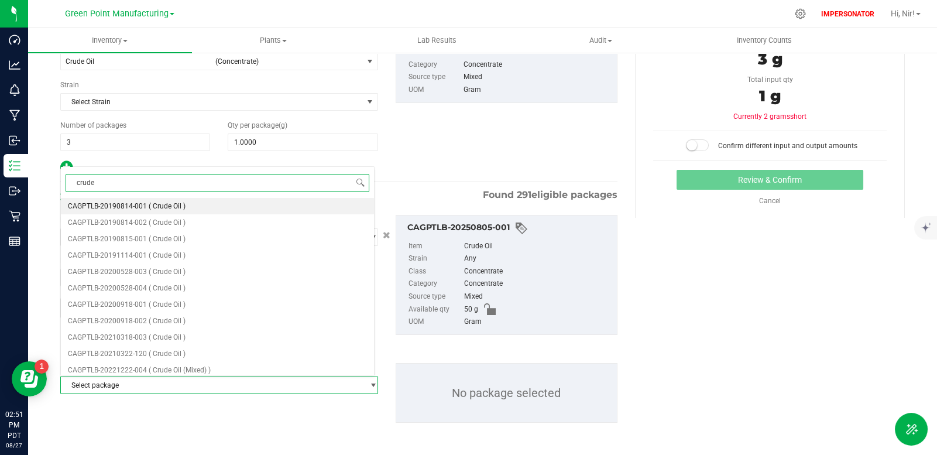
click at [180, 208] on span "( Crude Oil )" at bounding box center [167, 206] width 37 height 8
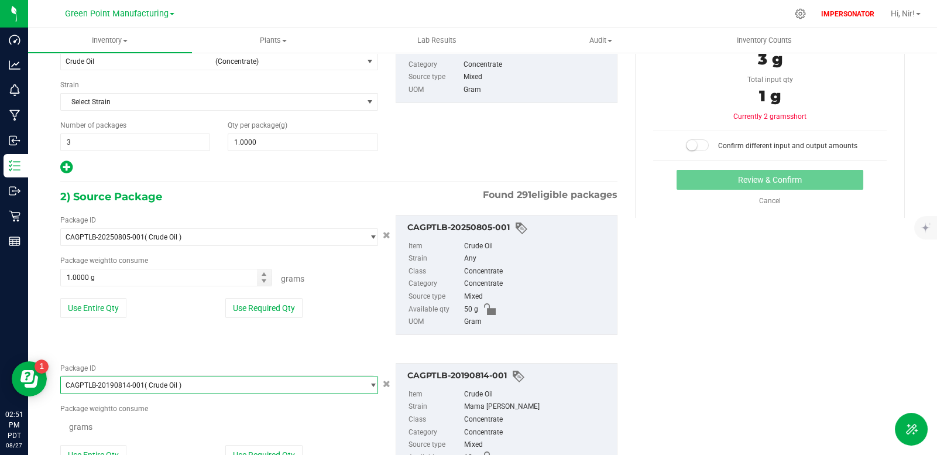
scroll to position [1164, 0]
click at [104, 428] on span "0.0000 g 0" at bounding box center [166, 426] width 212 height 18
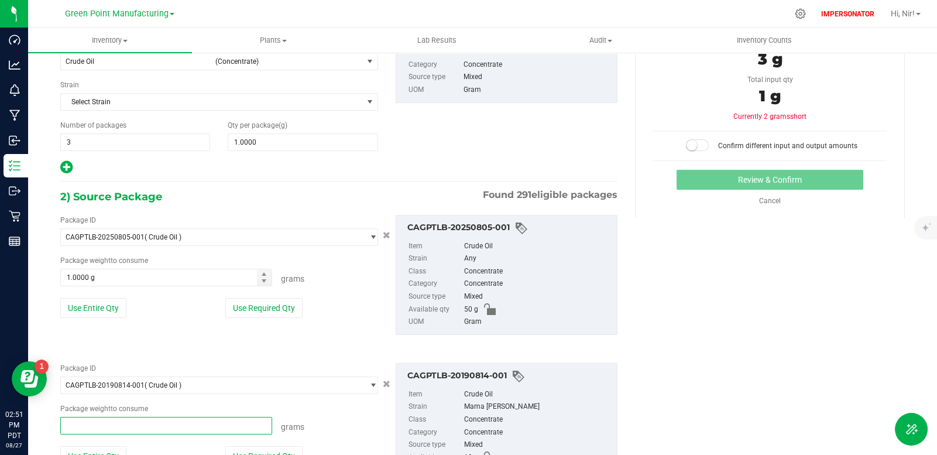
type input "1"
type input "1.0000 g"
click at [140, 446] on div "Use Entire Qty" at bounding box center [136, 456] width 153 height 20
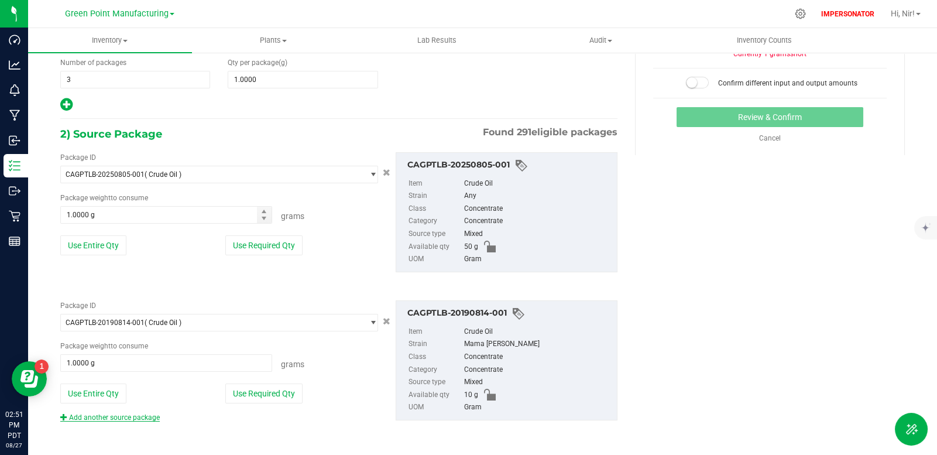
click at [114, 414] on link "Add another source package" at bounding box center [110, 417] width 100 height 8
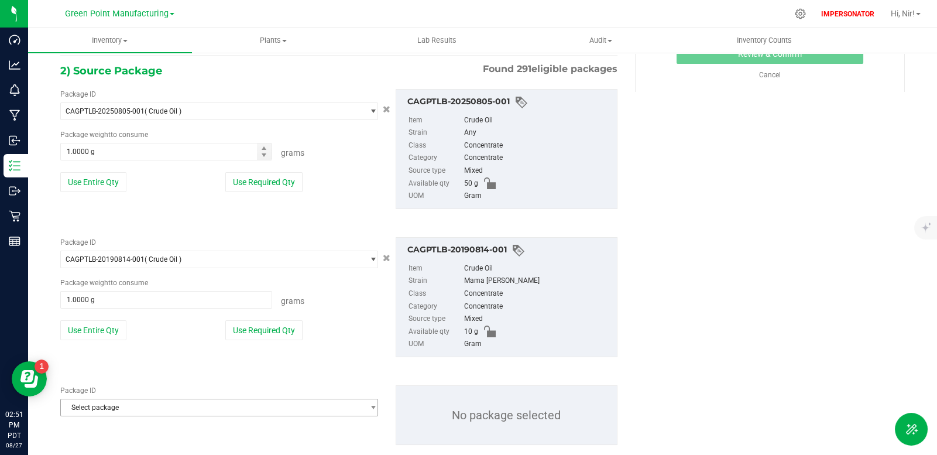
scroll to position [249, 0]
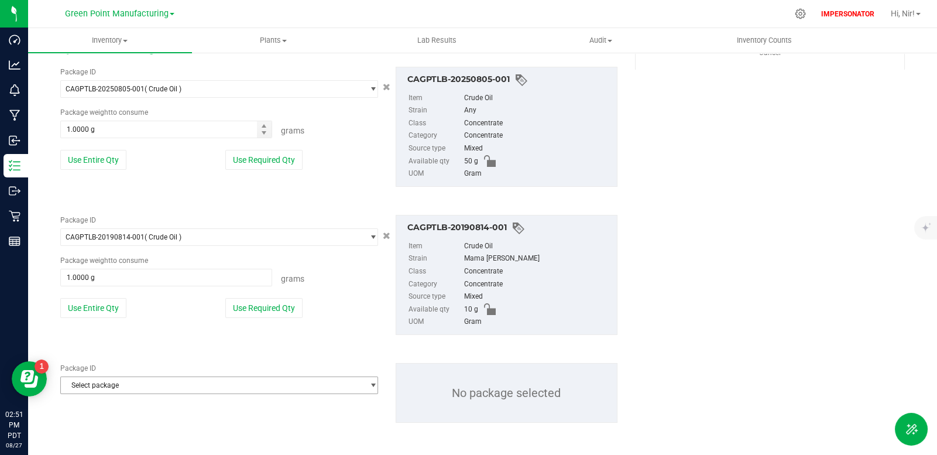
click at [177, 388] on span "Select package" at bounding box center [212, 385] width 302 height 16
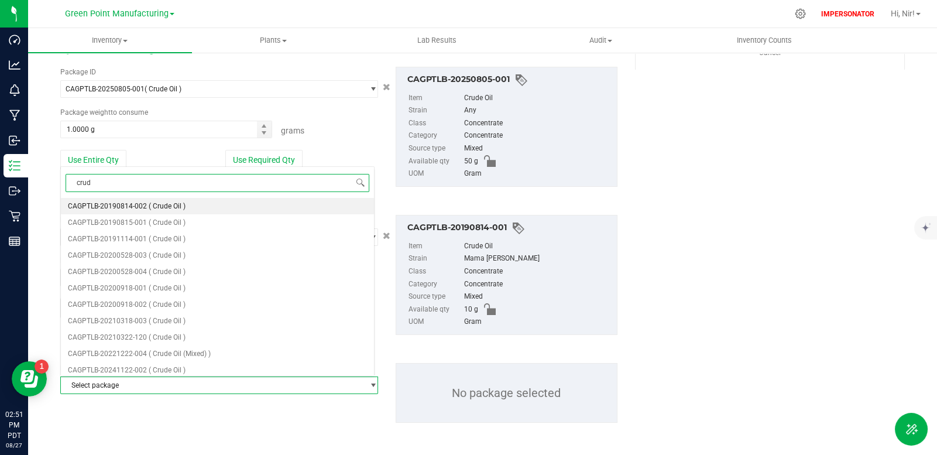
type input "crude"
click at [166, 209] on span "( Crude Oil )" at bounding box center [167, 206] width 37 height 8
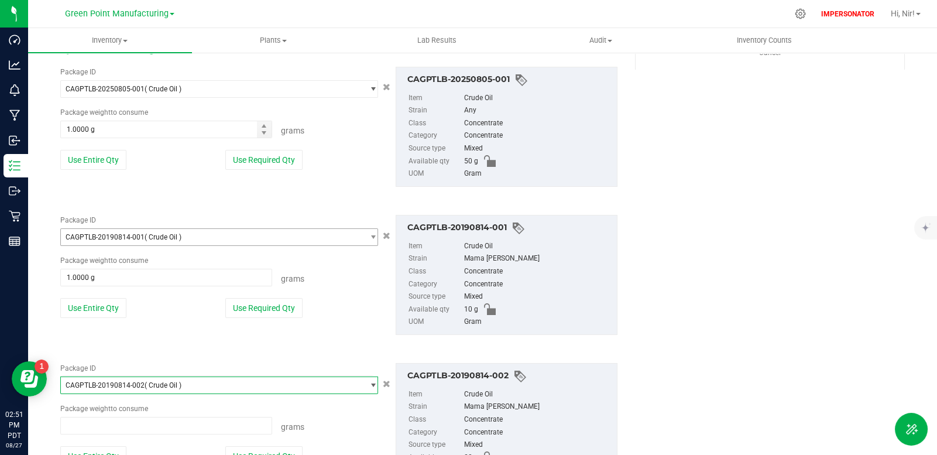
scroll to position [1164, 0]
type input "0.0000 g"
type input "0"
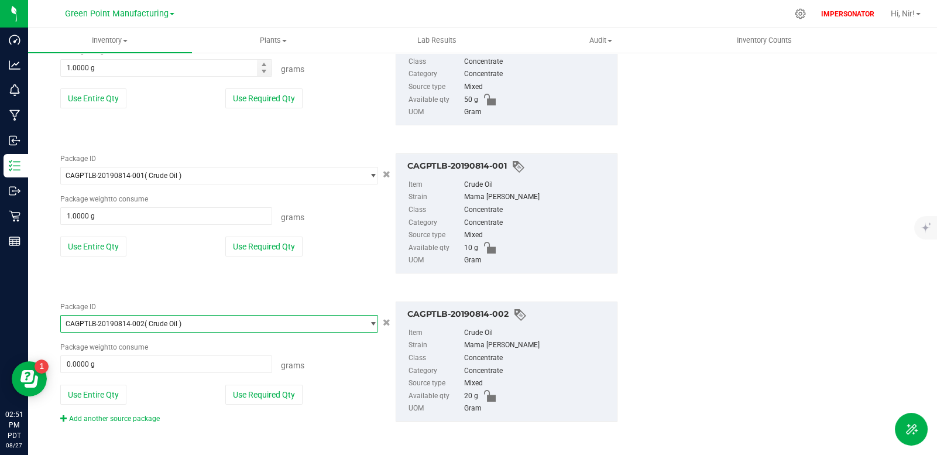
scroll to position [311, 0]
click at [104, 364] on span "0.0000 g 0" at bounding box center [166, 364] width 212 height 18
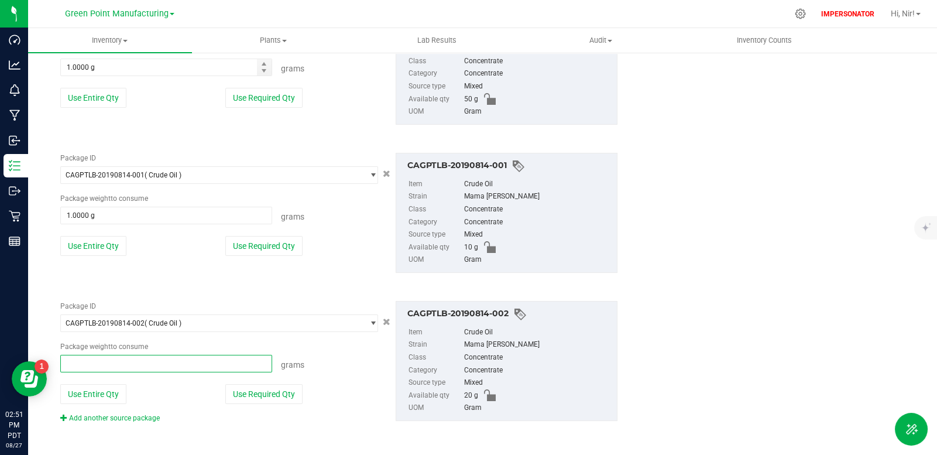
type input "1"
type input "1.0000 g"
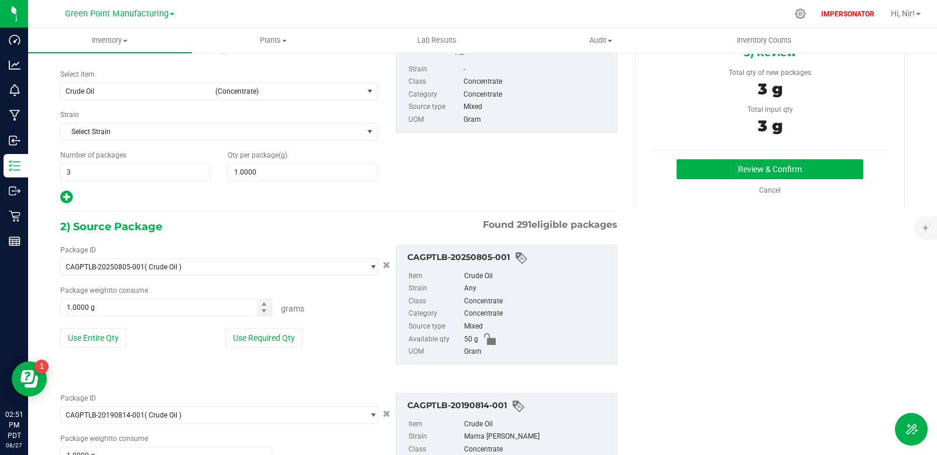
scroll to position [0, 0]
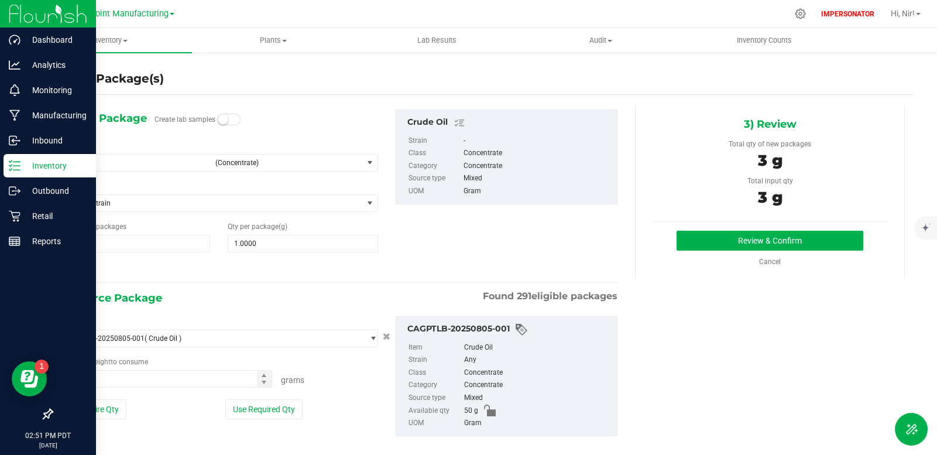
click at [20, 163] on p "Inventory" at bounding box center [55, 166] width 70 height 14
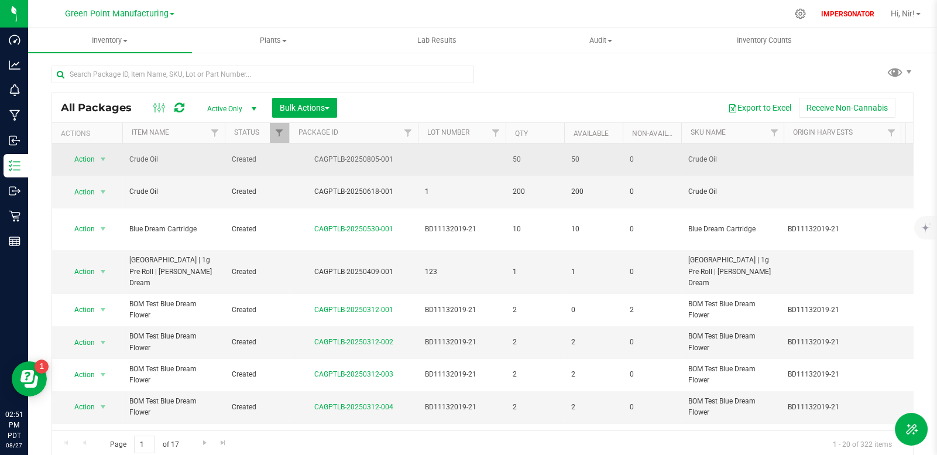
drag, startPoint x: 159, startPoint y: 157, endPoint x: 125, endPoint y: 156, distance: 33.4
click at [125, 156] on td "Crude Oil" at bounding box center [173, 159] width 102 height 32
copy span "Crude Oil"
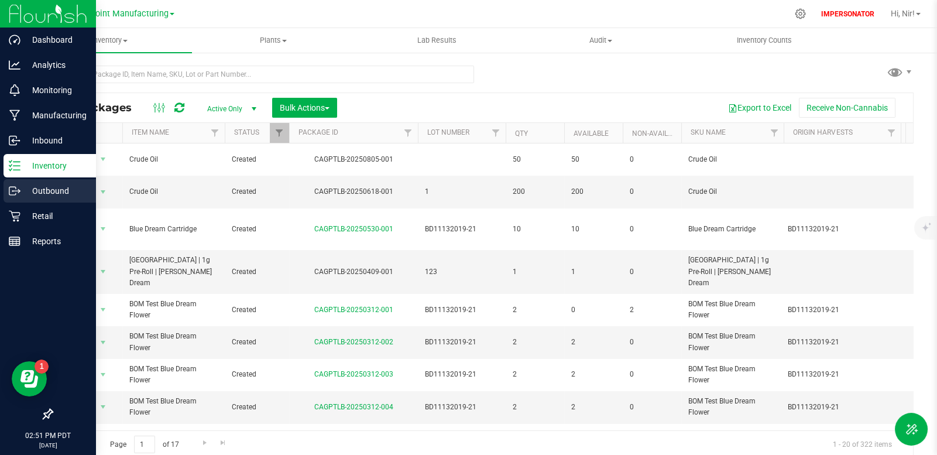
click at [19, 191] on icon at bounding box center [19, 192] width 2 height 2
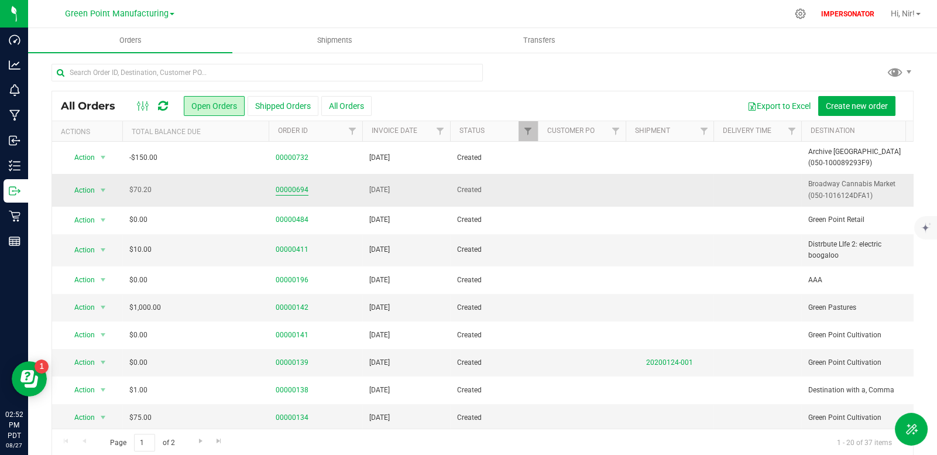
click at [298, 191] on link "00000694" at bounding box center [292, 189] width 33 height 11
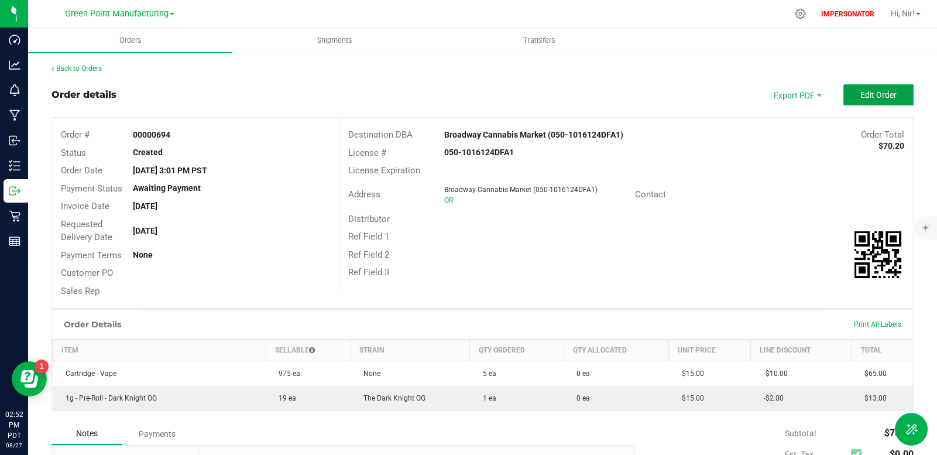
click at [849, 98] on button "Edit Order" at bounding box center [879, 94] width 70 height 21
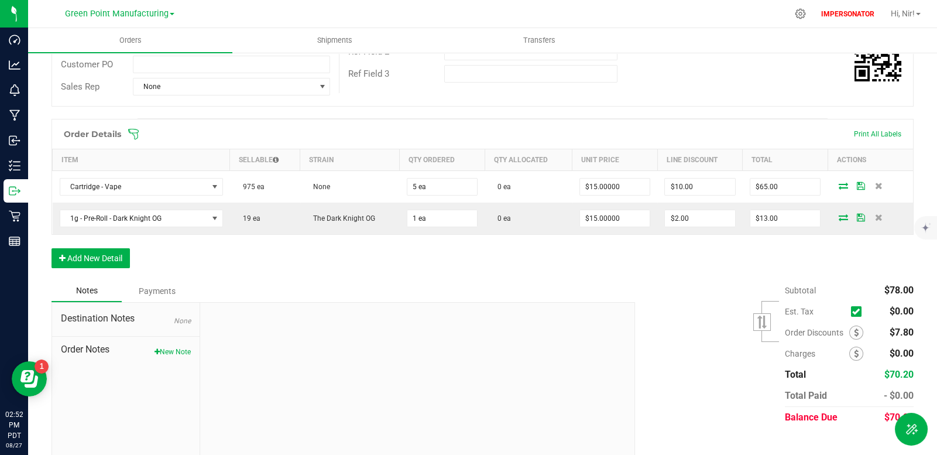
scroll to position [234, 0]
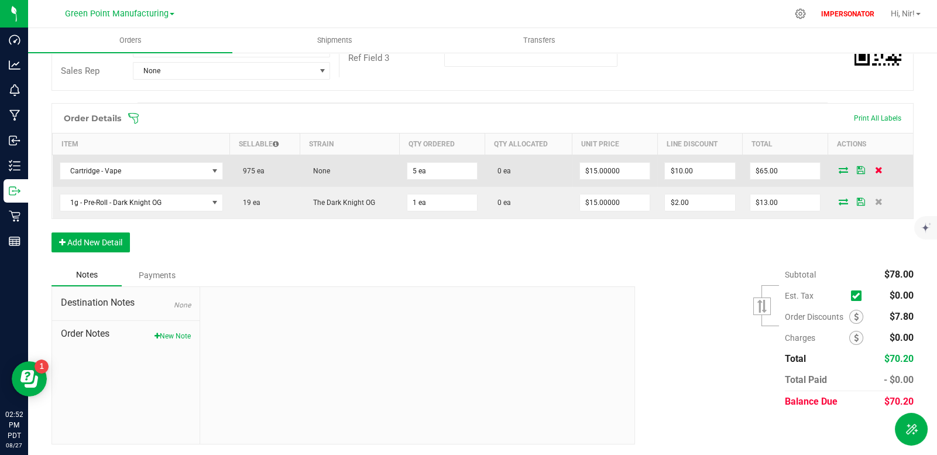
click at [875, 169] on icon at bounding box center [879, 169] width 8 height 7
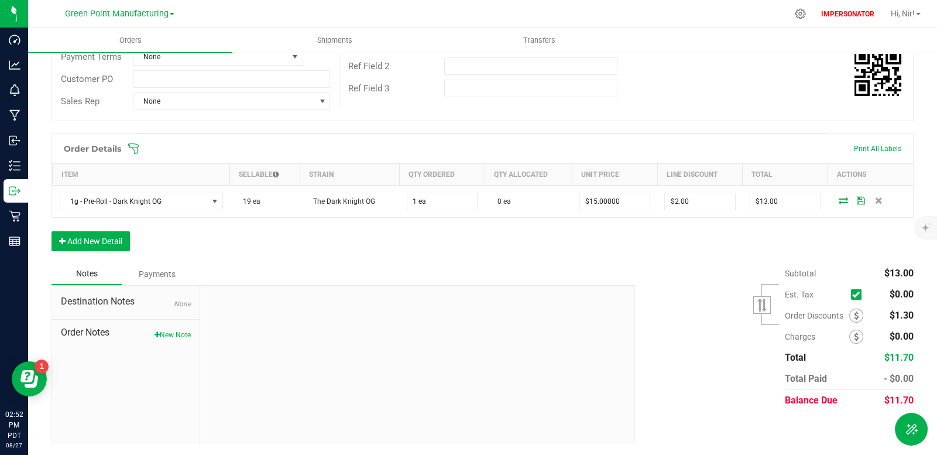
scroll to position [203, 0]
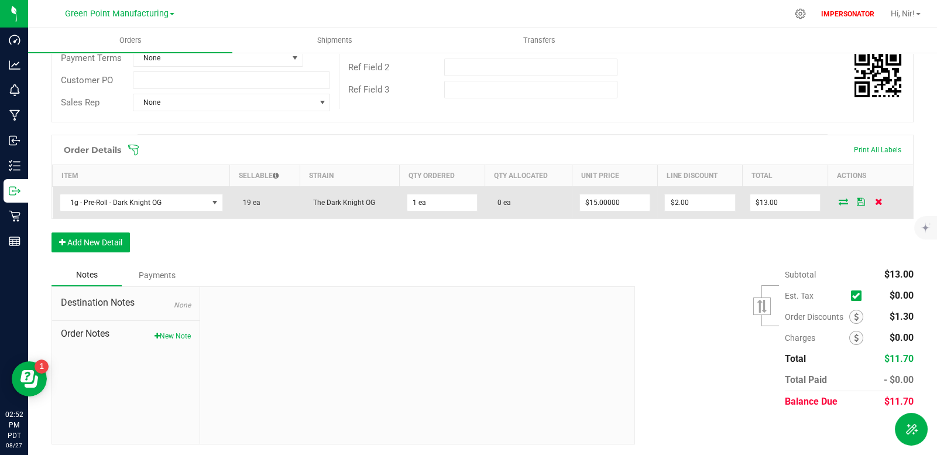
click at [875, 201] on icon at bounding box center [879, 201] width 8 height 7
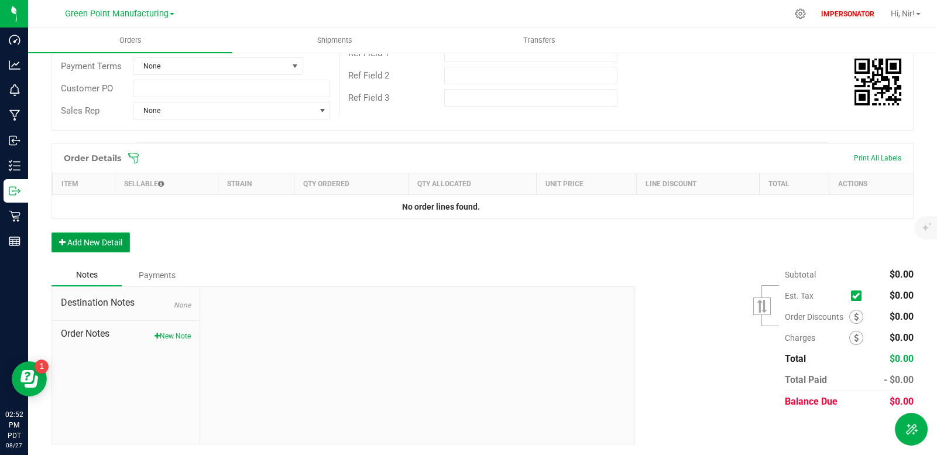
click at [73, 241] on button "Add New Detail" at bounding box center [91, 242] width 78 height 20
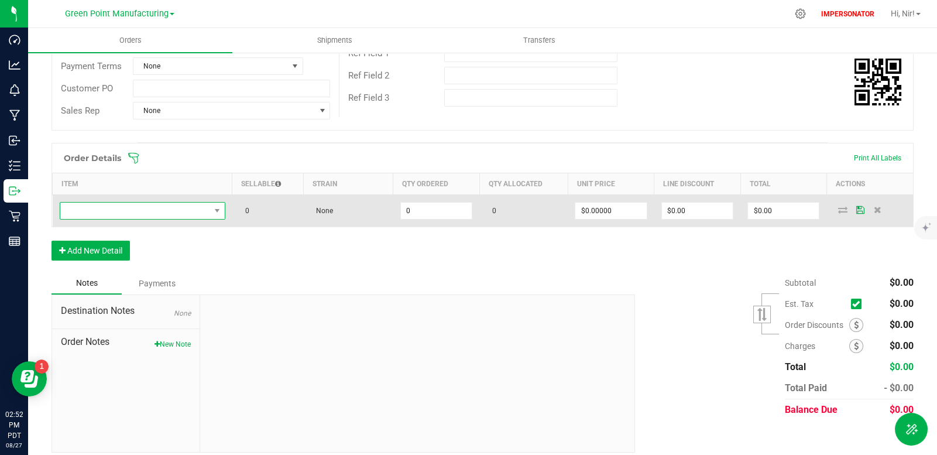
click at [122, 214] on span "NO DATA FOUND" at bounding box center [135, 211] width 150 height 16
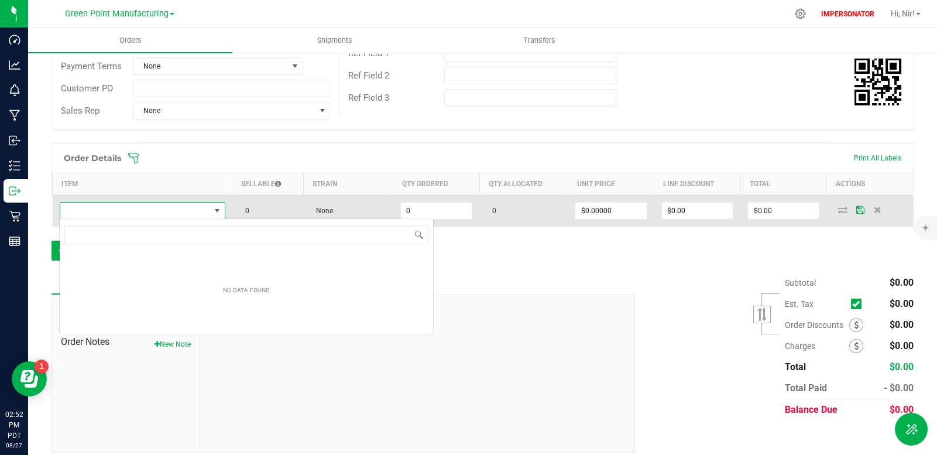
scroll to position [18, 164]
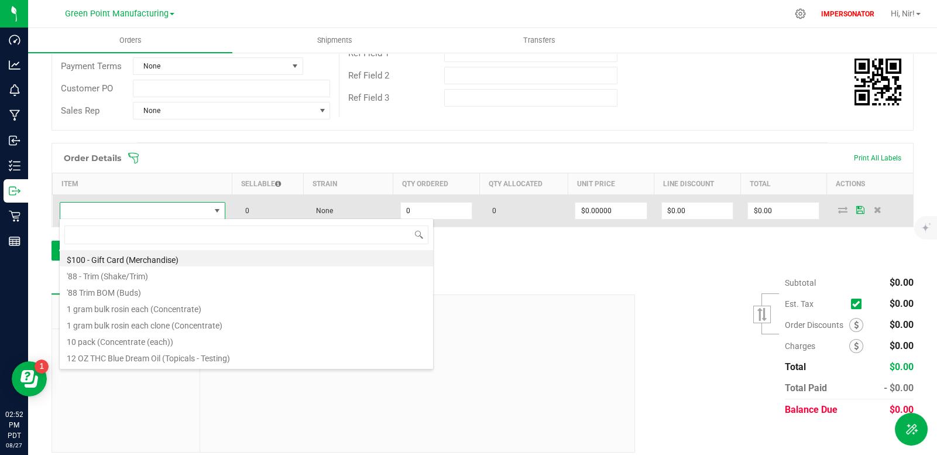
type input "Crude Oil"
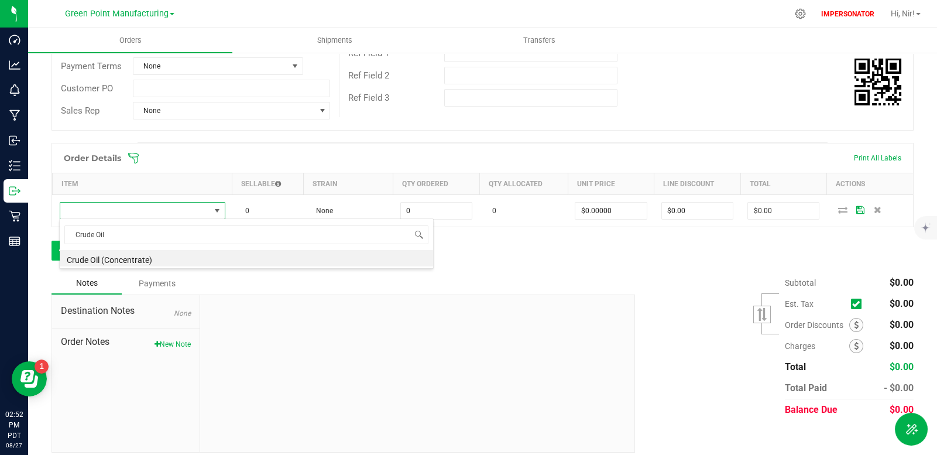
click at [129, 256] on li "Crude Oil (Concentrate)" at bounding box center [246, 258] width 373 height 16
type input "0.0000 g"
type input "$3.00000"
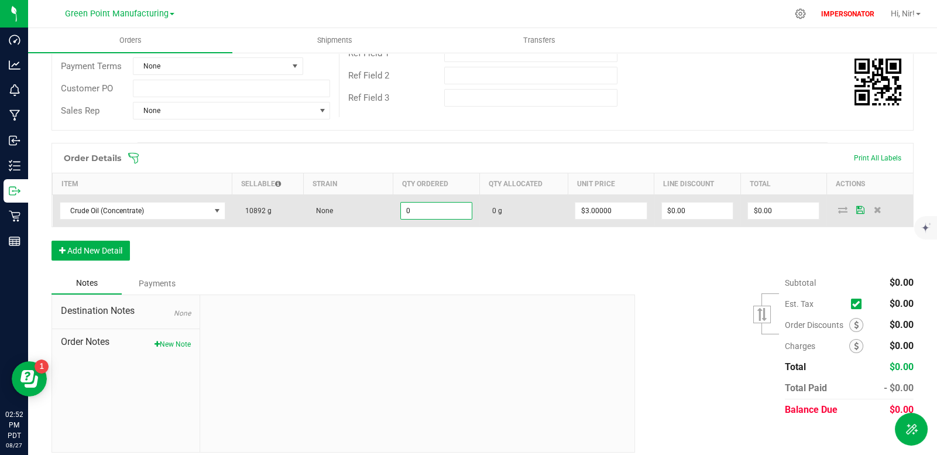
click at [455, 212] on input "0" at bounding box center [436, 211] width 71 height 16
type input "10.0000 g"
type input "3"
type input "$30.00"
click at [838, 207] on icon at bounding box center [842, 209] width 9 height 7
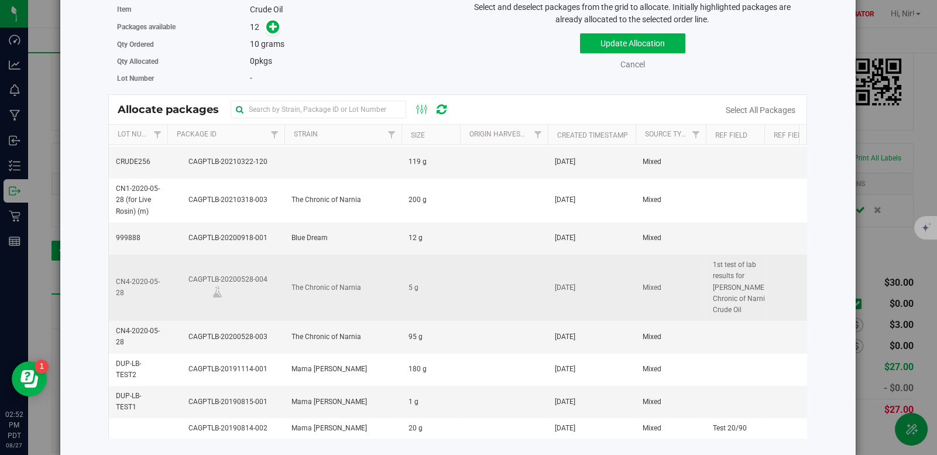
scroll to position [114, 0]
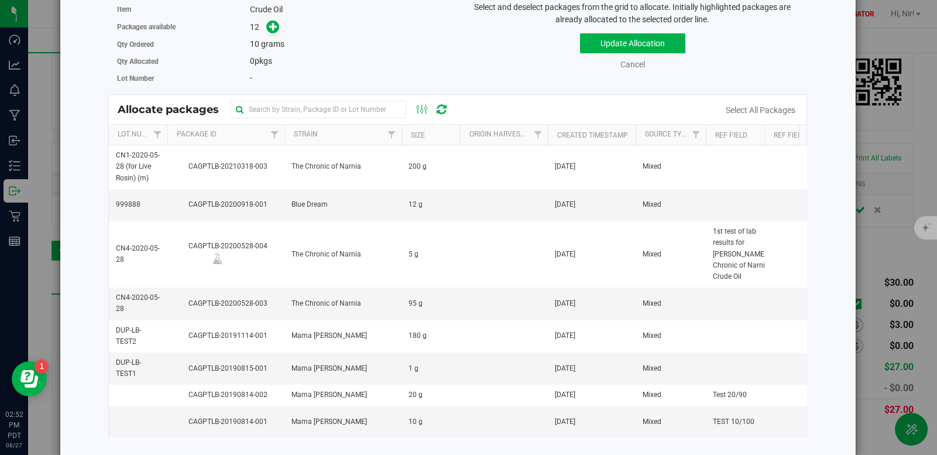
click at [270, 15] on div "Crude Oil" at bounding box center [349, 10] width 199 height 12
click at [274, 32] on span at bounding box center [272, 26] width 13 height 13
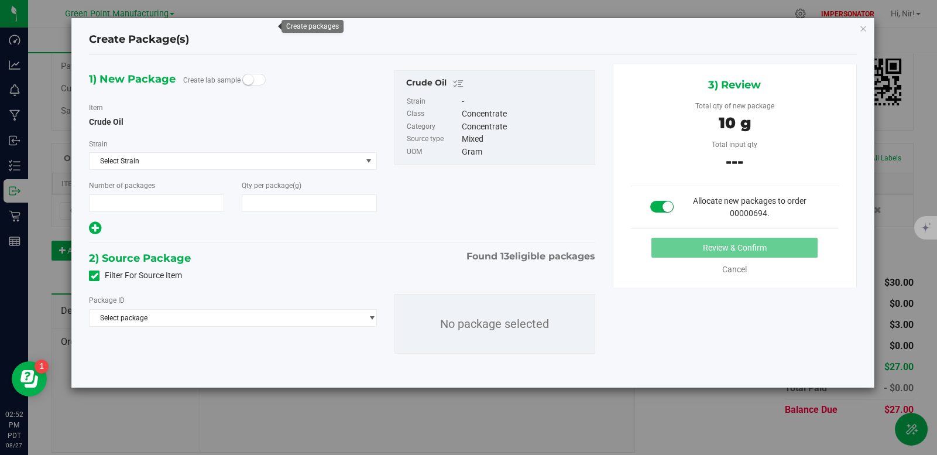
type input "1"
type input "10.0000"
click at [201, 379] on div "1) New Package Create lab sample Item Crude Oil [GEOGRAPHIC_DATA] Select Strain…" at bounding box center [473, 221] width 768 height 332
click at [150, 315] on span "Select package" at bounding box center [226, 318] width 272 height 16
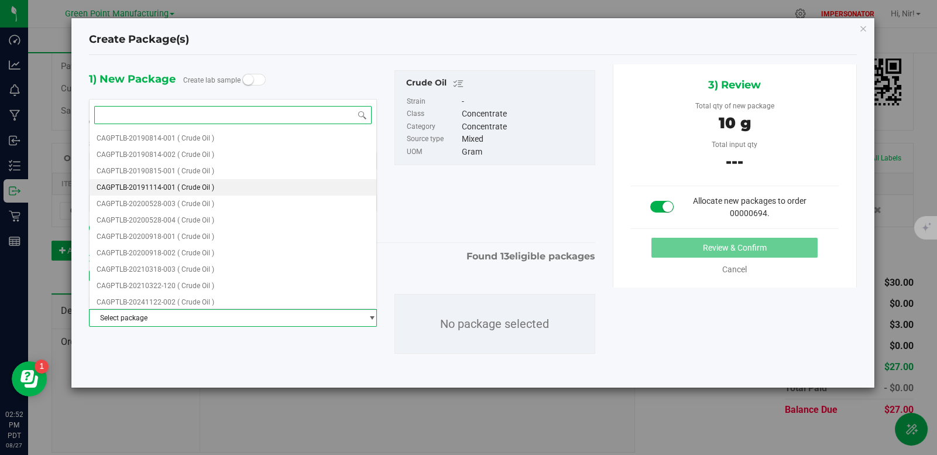
click at [174, 183] on span "CAGPTLB-20191114-001" at bounding box center [136, 187] width 79 height 8
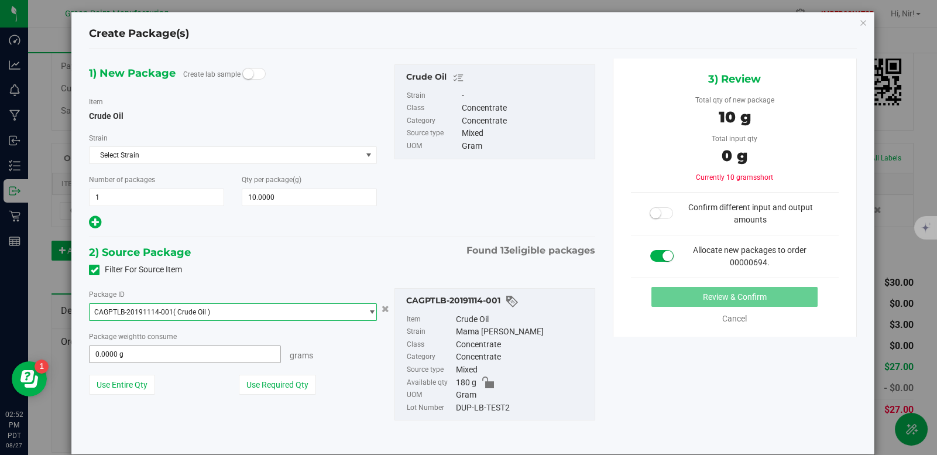
scroll to position [23, 0]
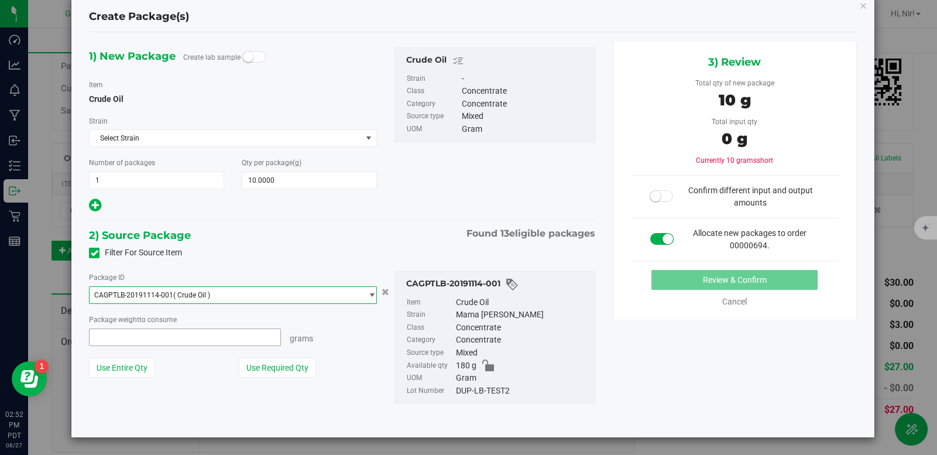
click at [226, 338] on span at bounding box center [185, 337] width 192 height 18
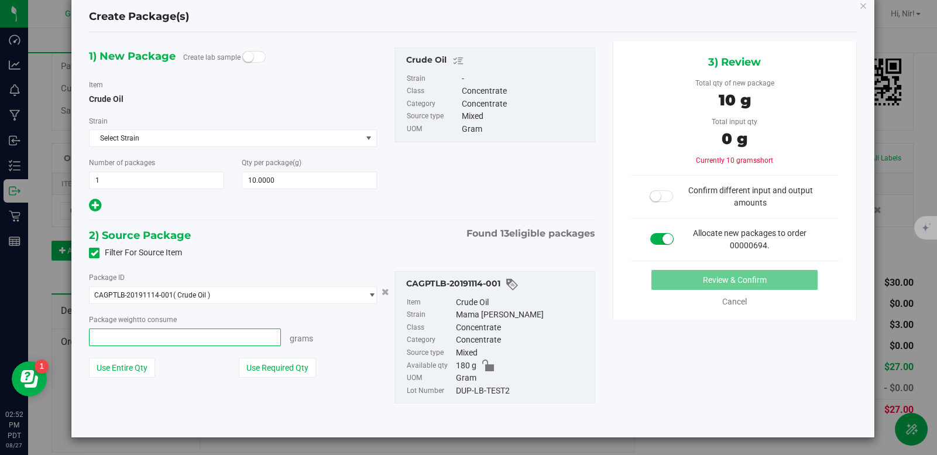
type input "1"
type input "1.0000 g"
click at [164, 409] on div "Package ID CAGPTLB-20191114-001 ( Crude Oil ) CAGPTLB-20190814-001 CAGPTLB-2019…" at bounding box center [341, 338] width 523 height 152
click at [656, 194] on span at bounding box center [661, 196] width 23 height 12
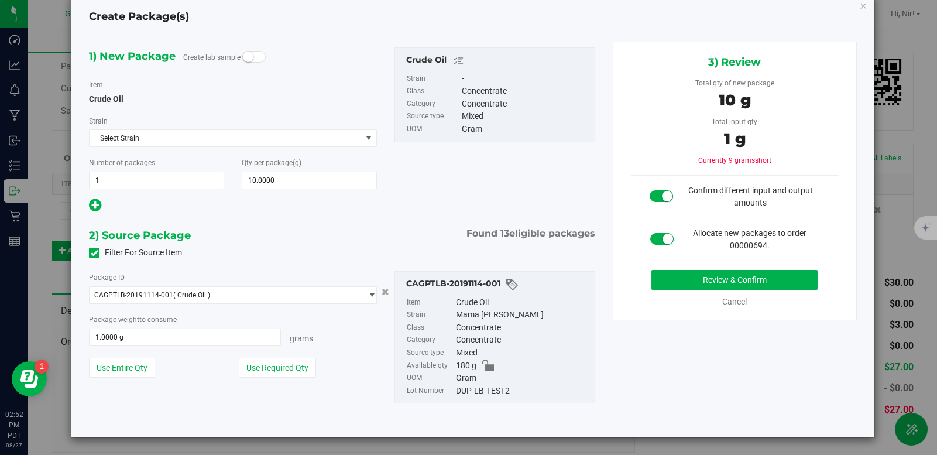
click at [650, 198] on span at bounding box center [661, 196] width 23 height 12
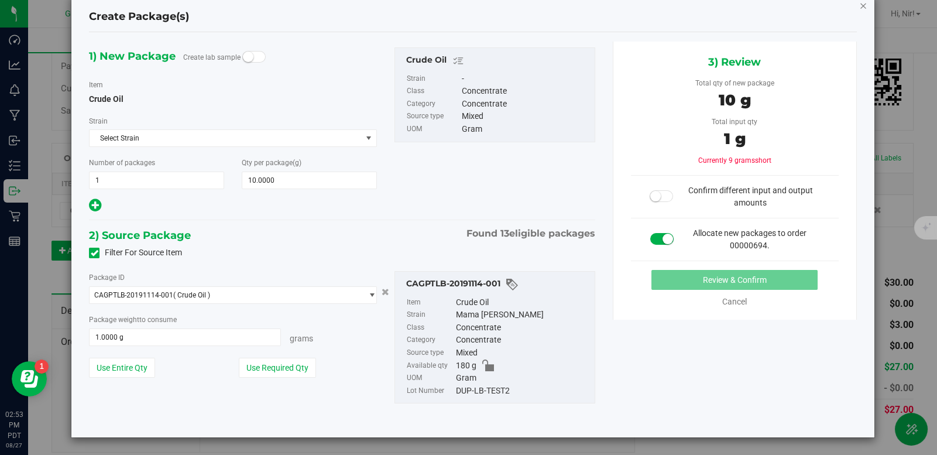
click at [859, 7] on icon "button" at bounding box center [863, 5] width 8 height 14
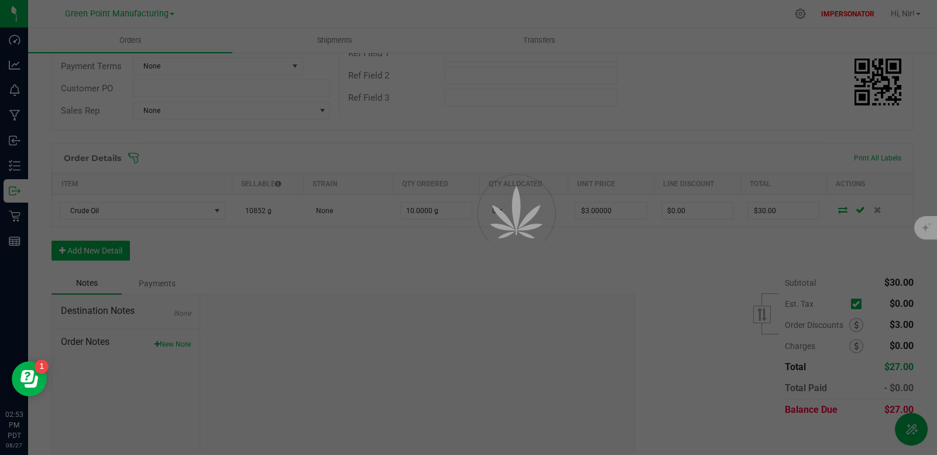
click at [11, 165] on div at bounding box center [468, 227] width 937 height 455
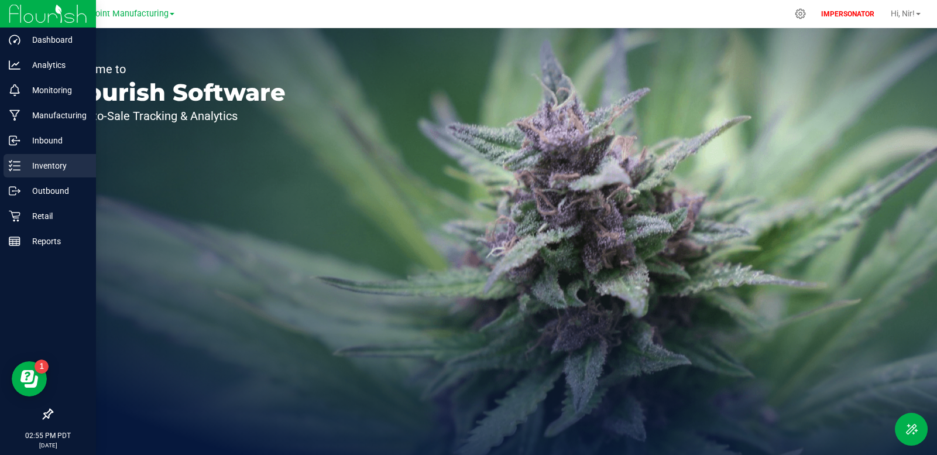
drag, startPoint x: 25, startPoint y: 167, endPoint x: 44, endPoint y: 169, distance: 19.9
click at [25, 168] on p "Inventory" at bounding box center [55, 166] width 70 height 14
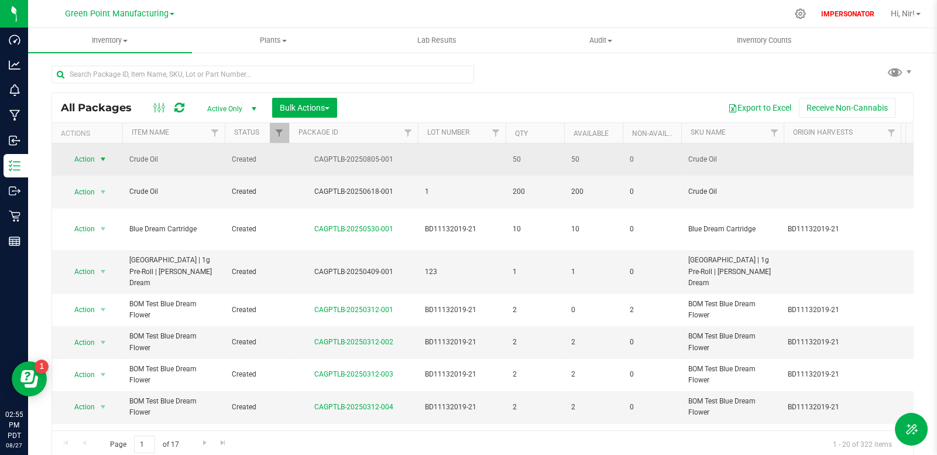
click at [100, 159] on span "select" at bounding box center [102, 159] width 9 height 9
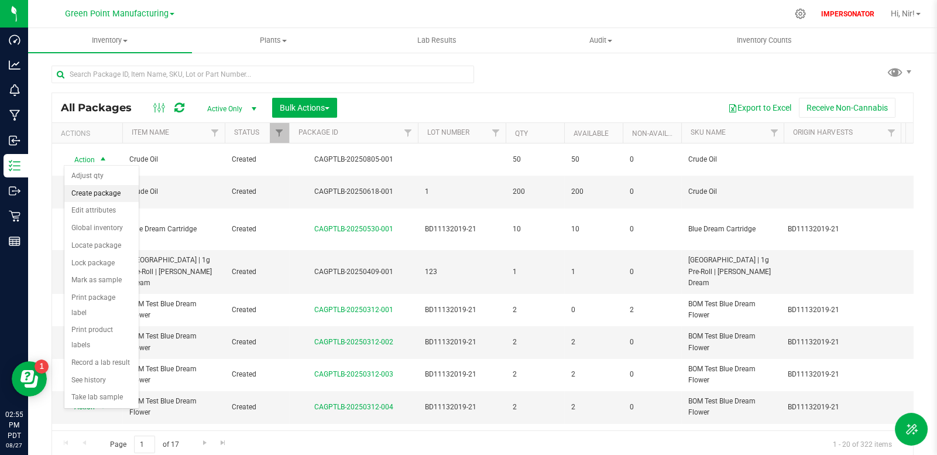
click at [107, 190] on li "Create package" at bounding box center [101, 194] width 74 height 18
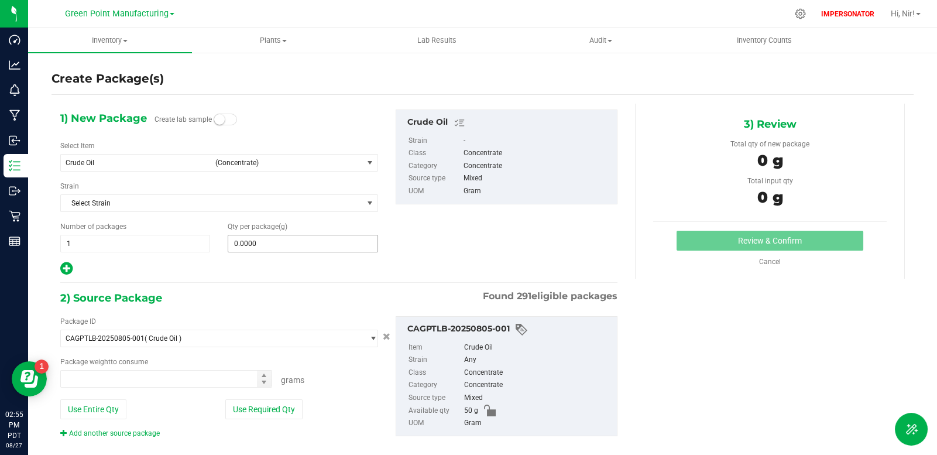
type input "0.0000 g"
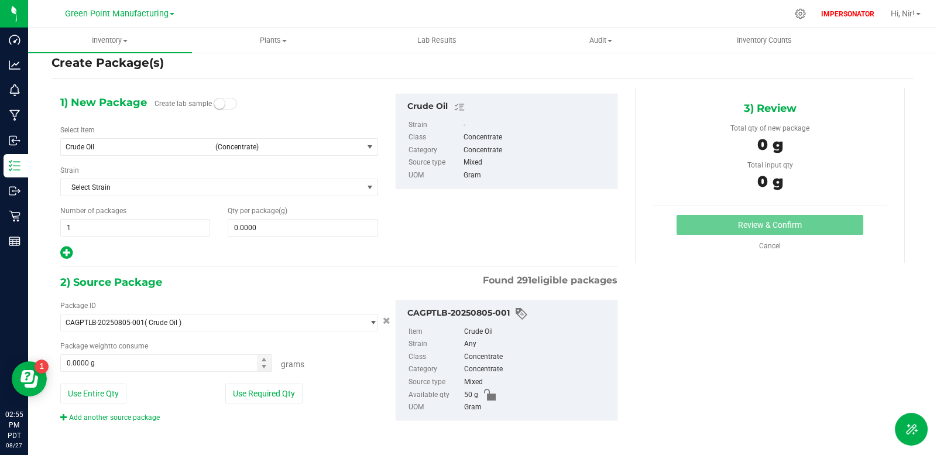
drag, startPoint x: 166, startPoint y: 416, endPoint x: 57, endPoint y: 412, distance: 109.0
click at [57, 412] on div "Package ID CAGPTLB-20250805-001 ( Crude Oil ) BY_DESIGN_MAYBE? CAGPTLA-20191003…" at bounding box center [219, 361] width 335 height 122
copy link "Add another source package"
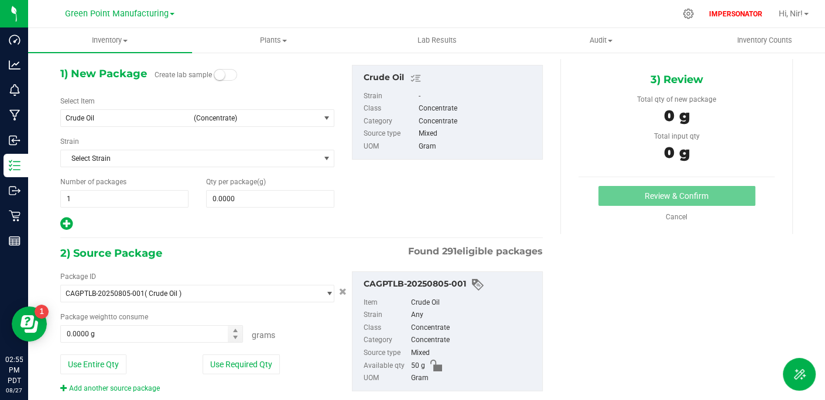
scroll to position [70, 0]
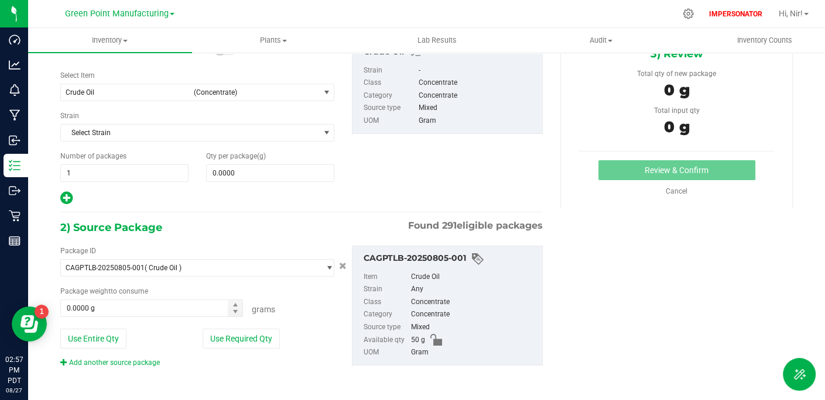
click at [162, 374] on div "Package ID CAGPTLB-20250805-001 ( Crude Oil ) BY_DESIGN_MAYBE? CAGPTLA-20191003…" at bounding box center [302, 306] width 500 height 141
drag, startPoint x: 138, startPoint y: 363, endPoint x: 57, endPoint y: 361, distance: 80.2
click at [57, 361] on div "Package ID CAGPTLB-20250805-001 ( Crude Oil ) BY_DESIGN_MAYBE? CAGPTLA-20191003…" at bounding box center [198, 307] width 292 height 122
copy link "Add another source package"
